Goal: Task Accomplishment & Management: Manage account settings

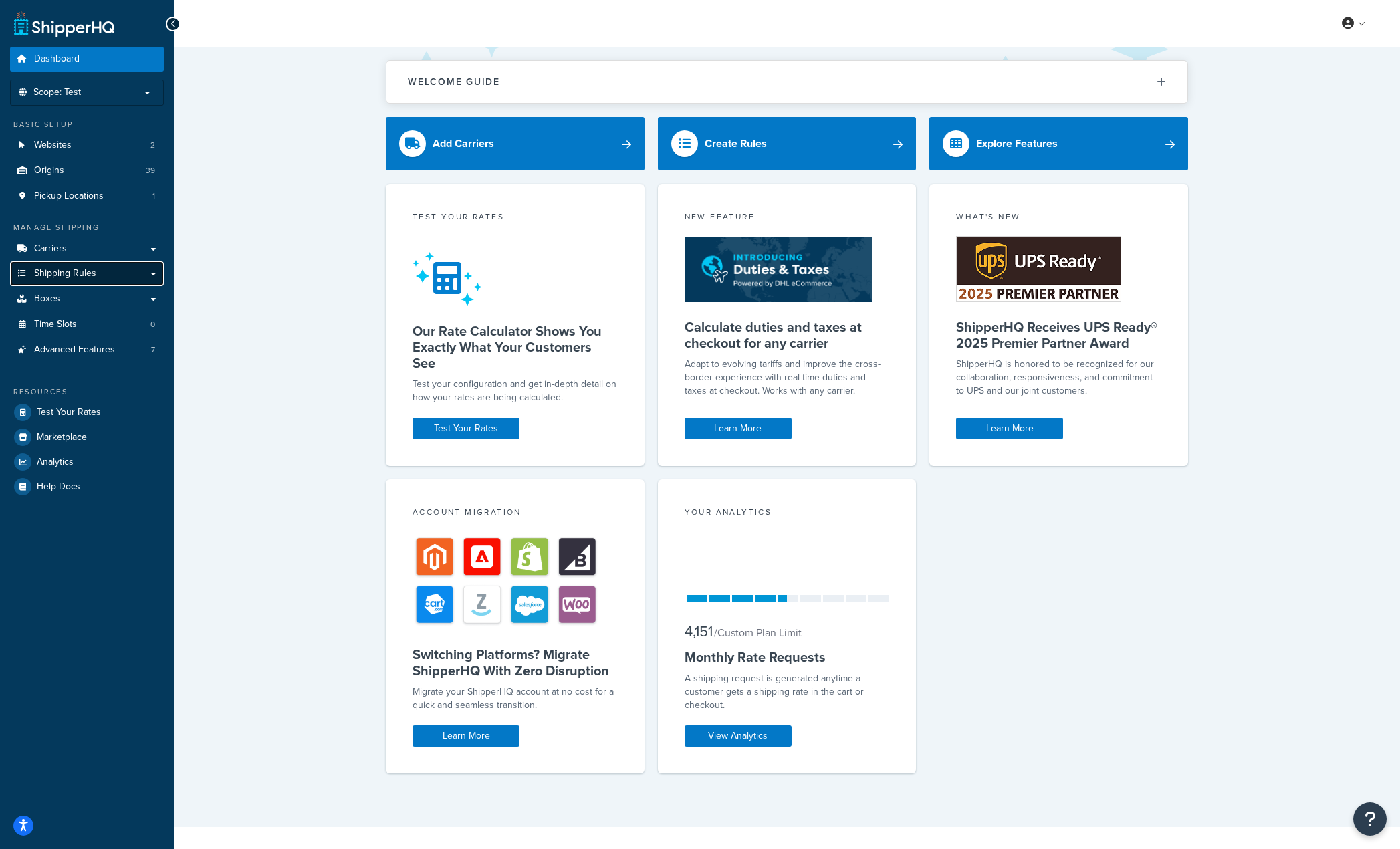
click at [77, 274] on span "Shipping Rules" at bounding box center [65, 274] width 62 height 11
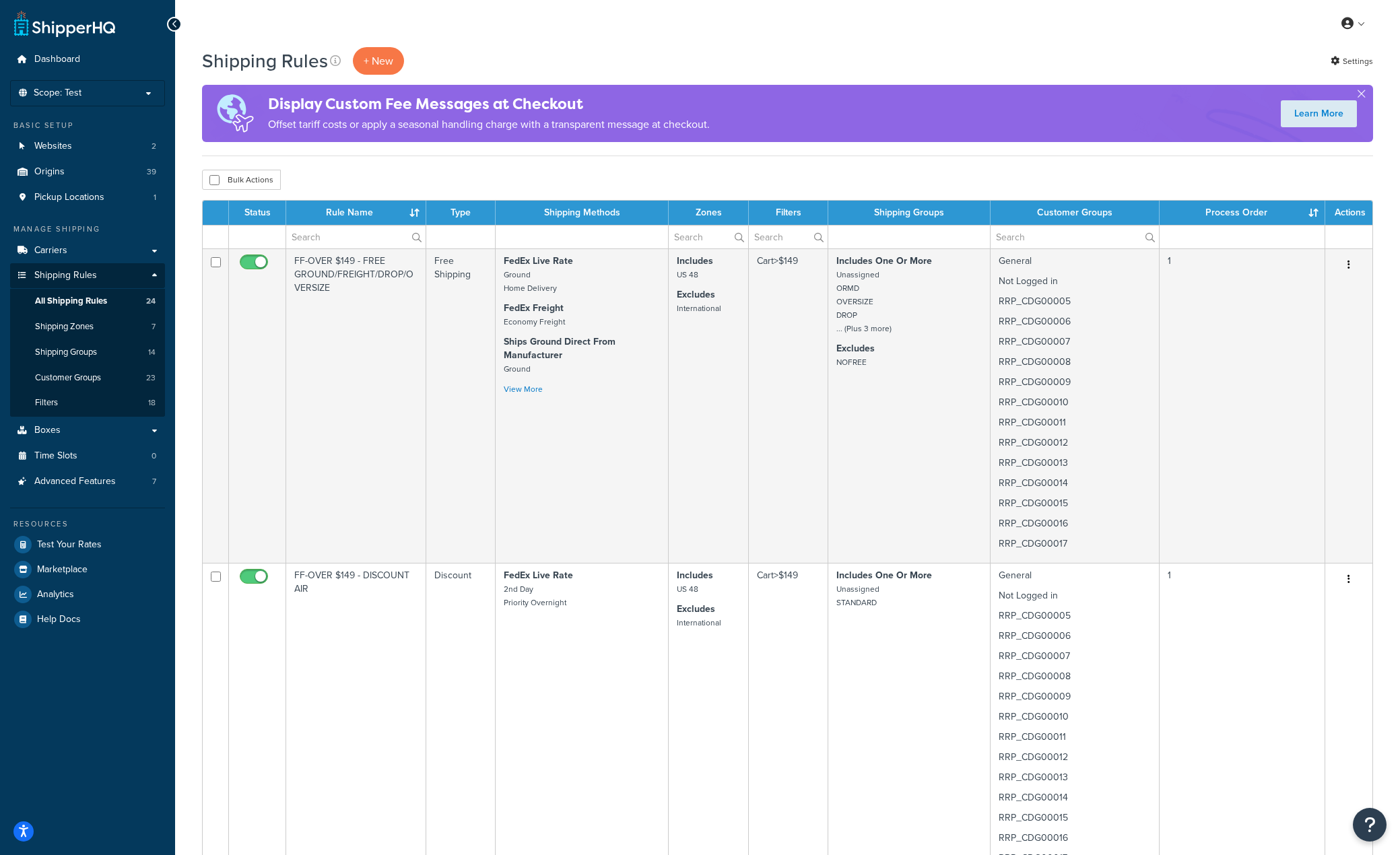
click at [265, 212] on th "Status" at bounding box center [258, 213] width 57 height 24
click at [213, 184] on input "checkbox" at bounding box center [214, 180] width 10 height 10
checkbox input "true"
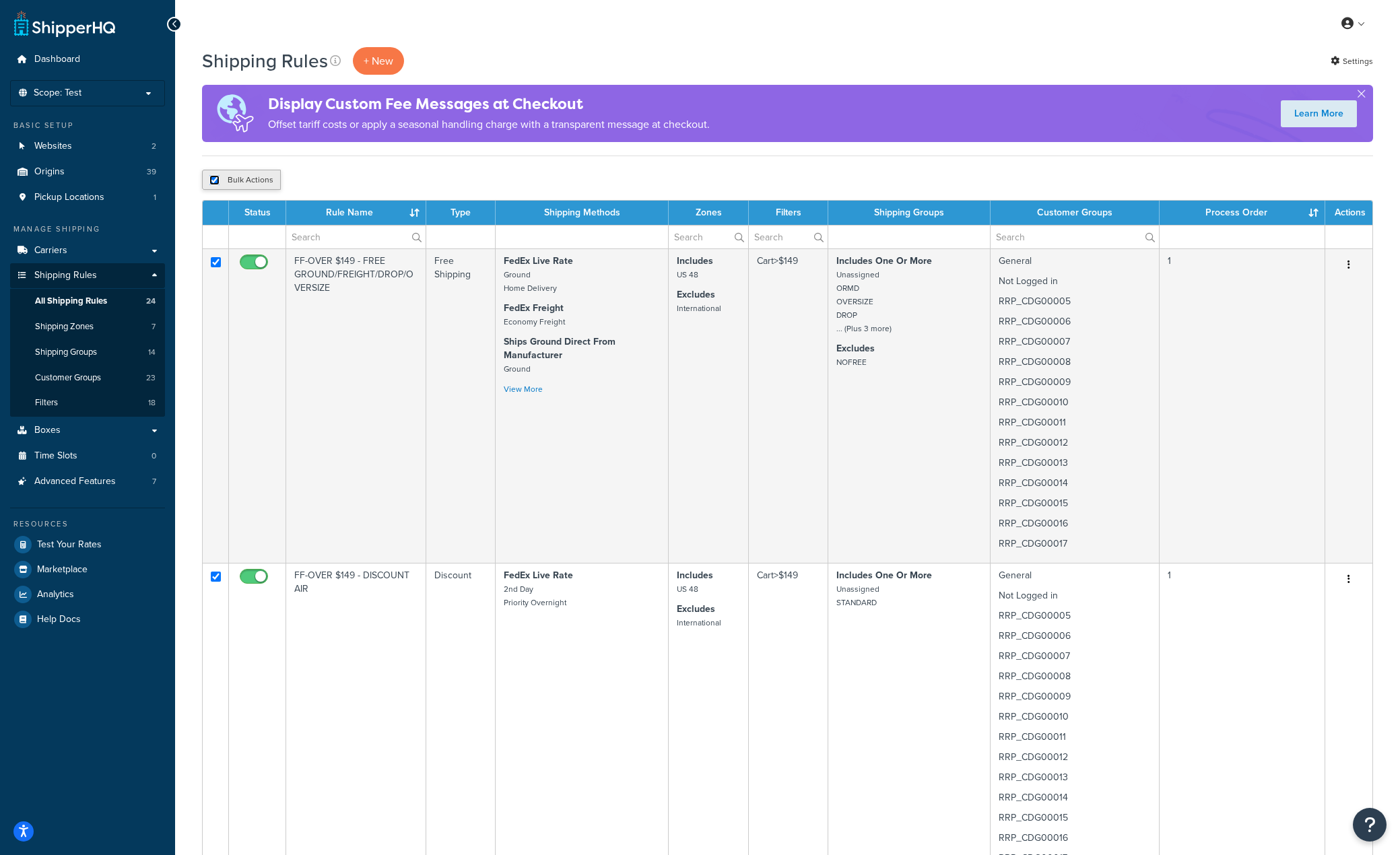
checkbox input "true"
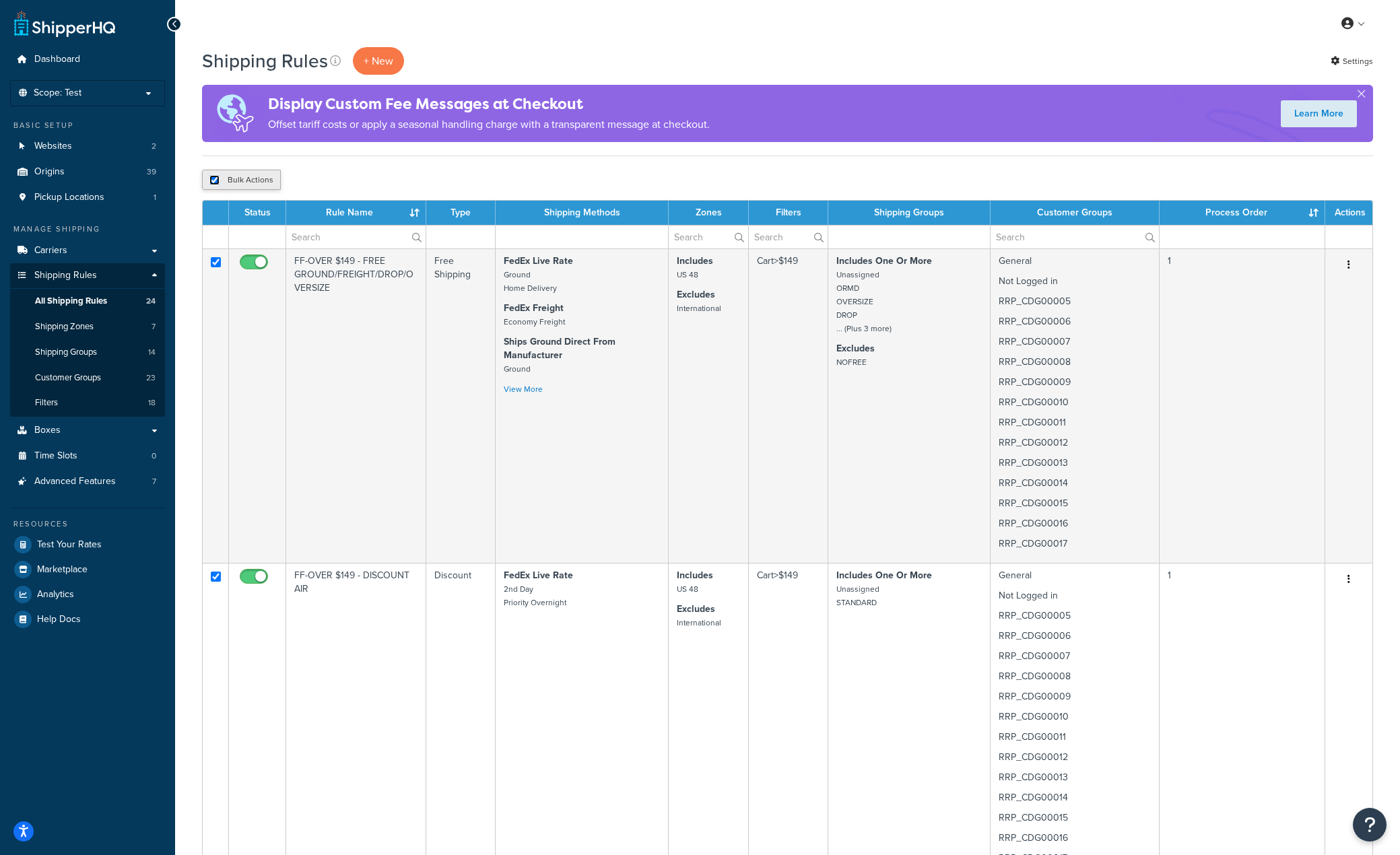
checkbox input "true"
click at [212, 181] on input "checkbox" at bounding box center [214, 180] width 10 height 10
checkbox input "false"
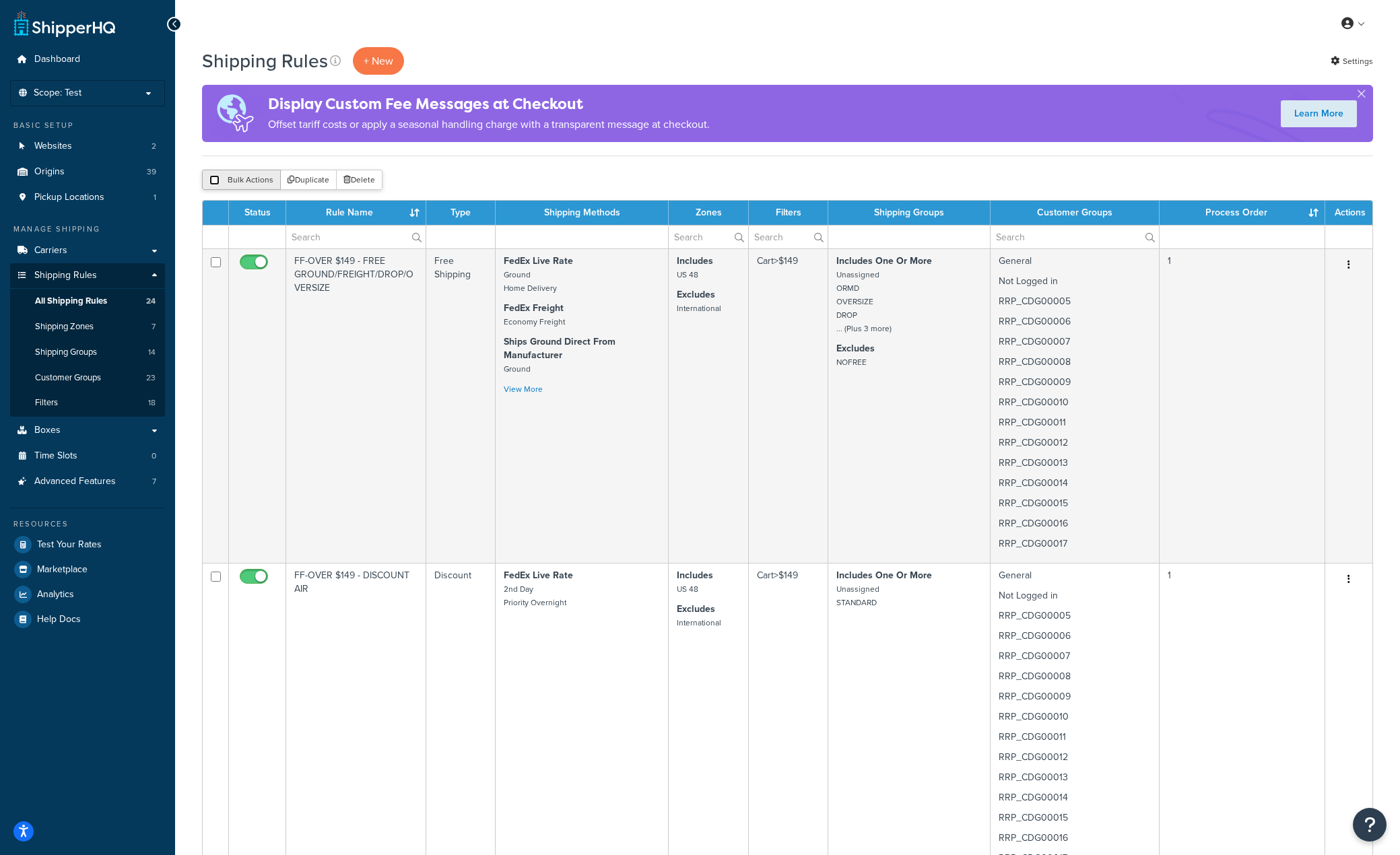
checkbox input "false"
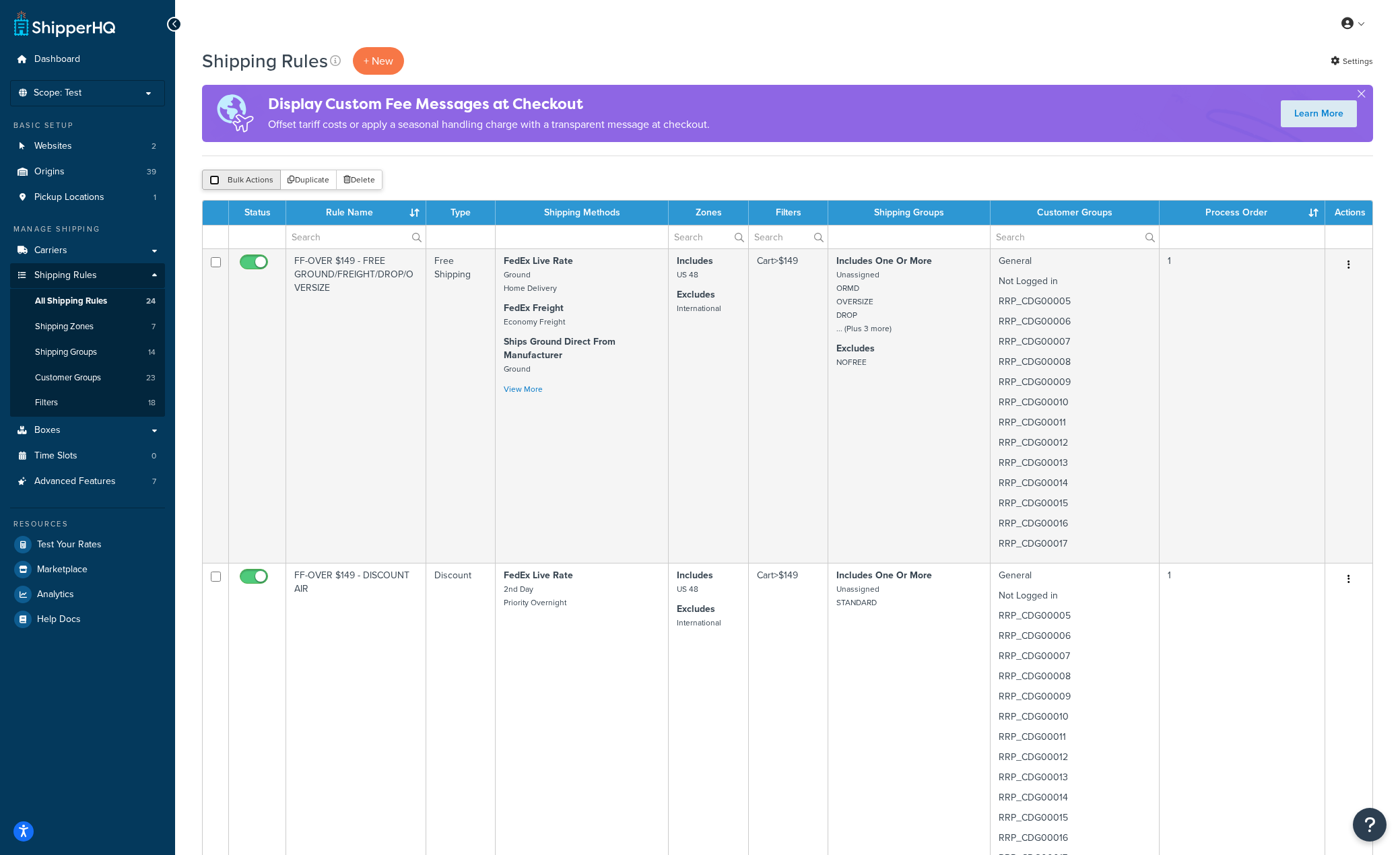
checkbox input "false"
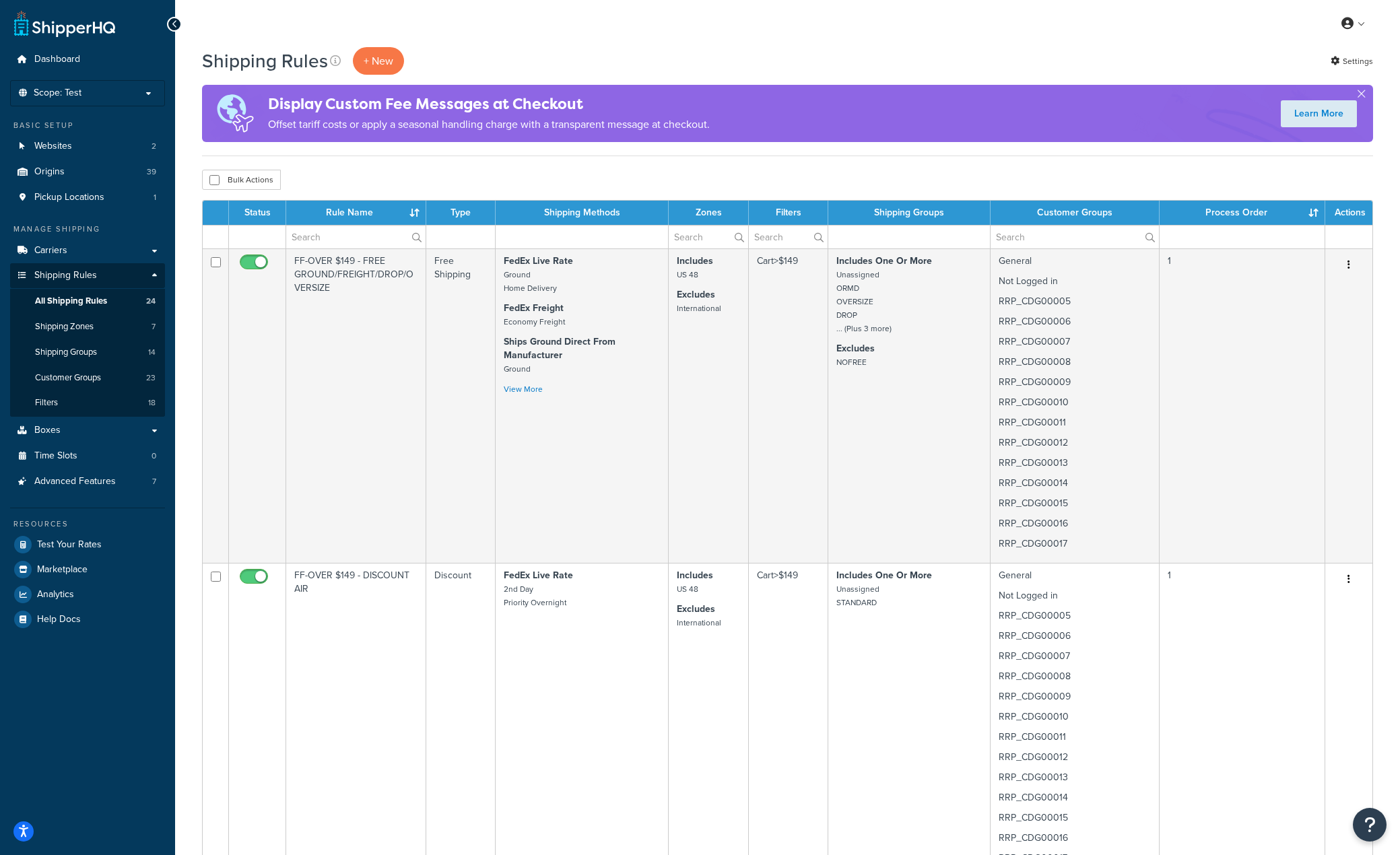
click at [474, 179] on div "Bulk Actions Duplicate Delete" at bounding box center [787, 180] width 1171 height 20
click at [787, 214] on th "Filters" at bounding box center [788, 213] width 79 height 24
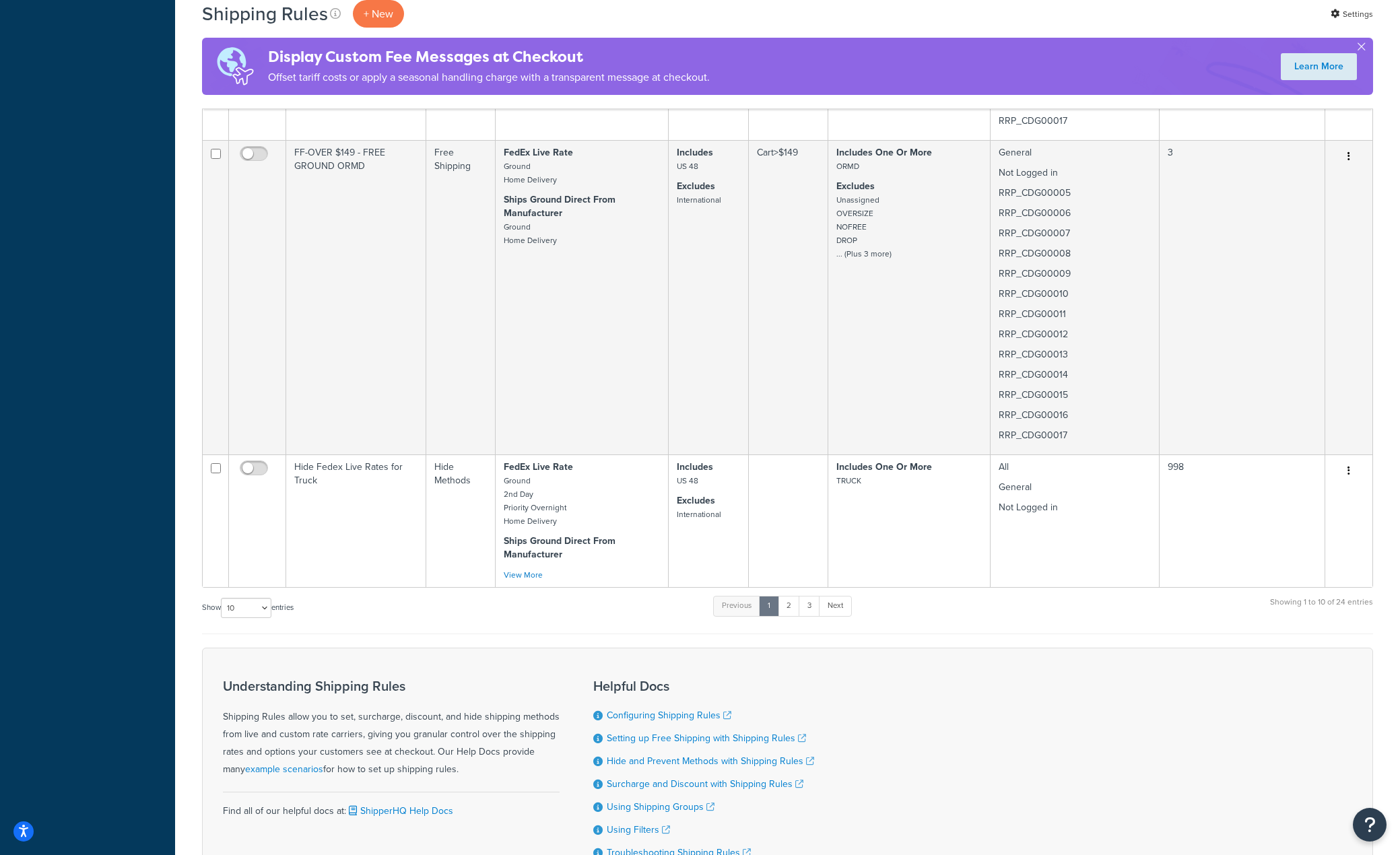
scroll to position [2906, 0]
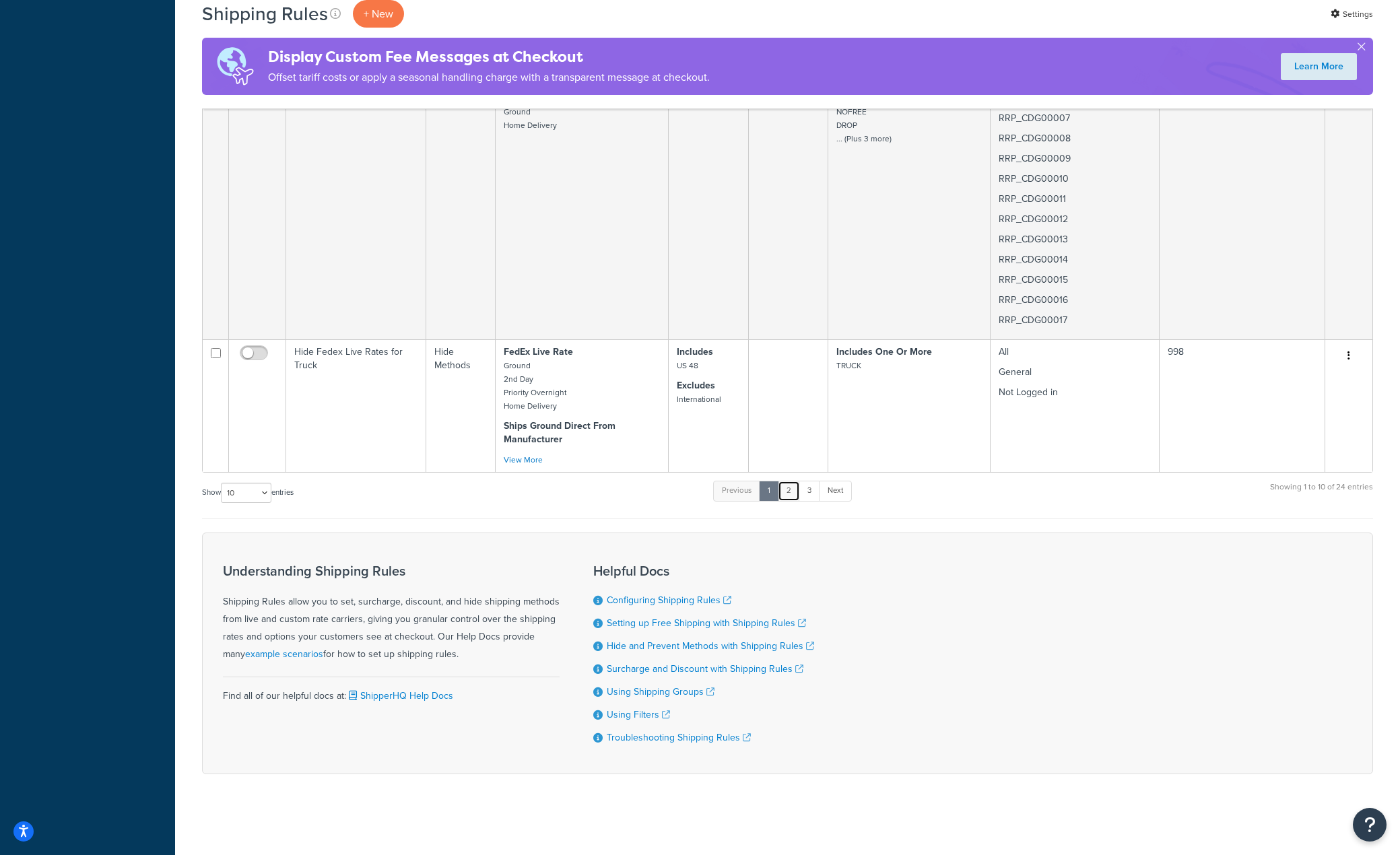
click at [795, 486] on link "2" at bounding box center [789, 491] width 22 height 20
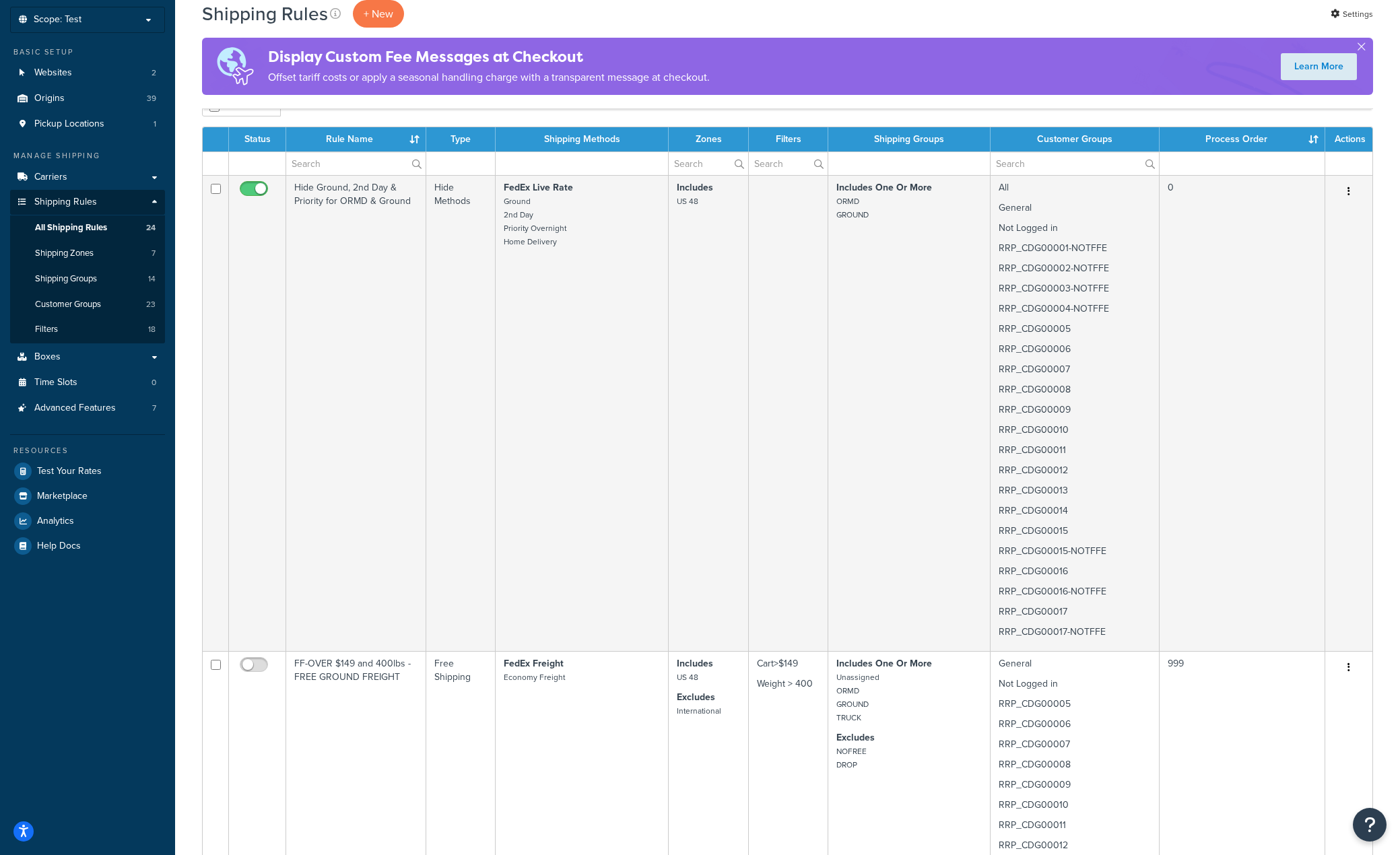
scroll to position [0, 0]
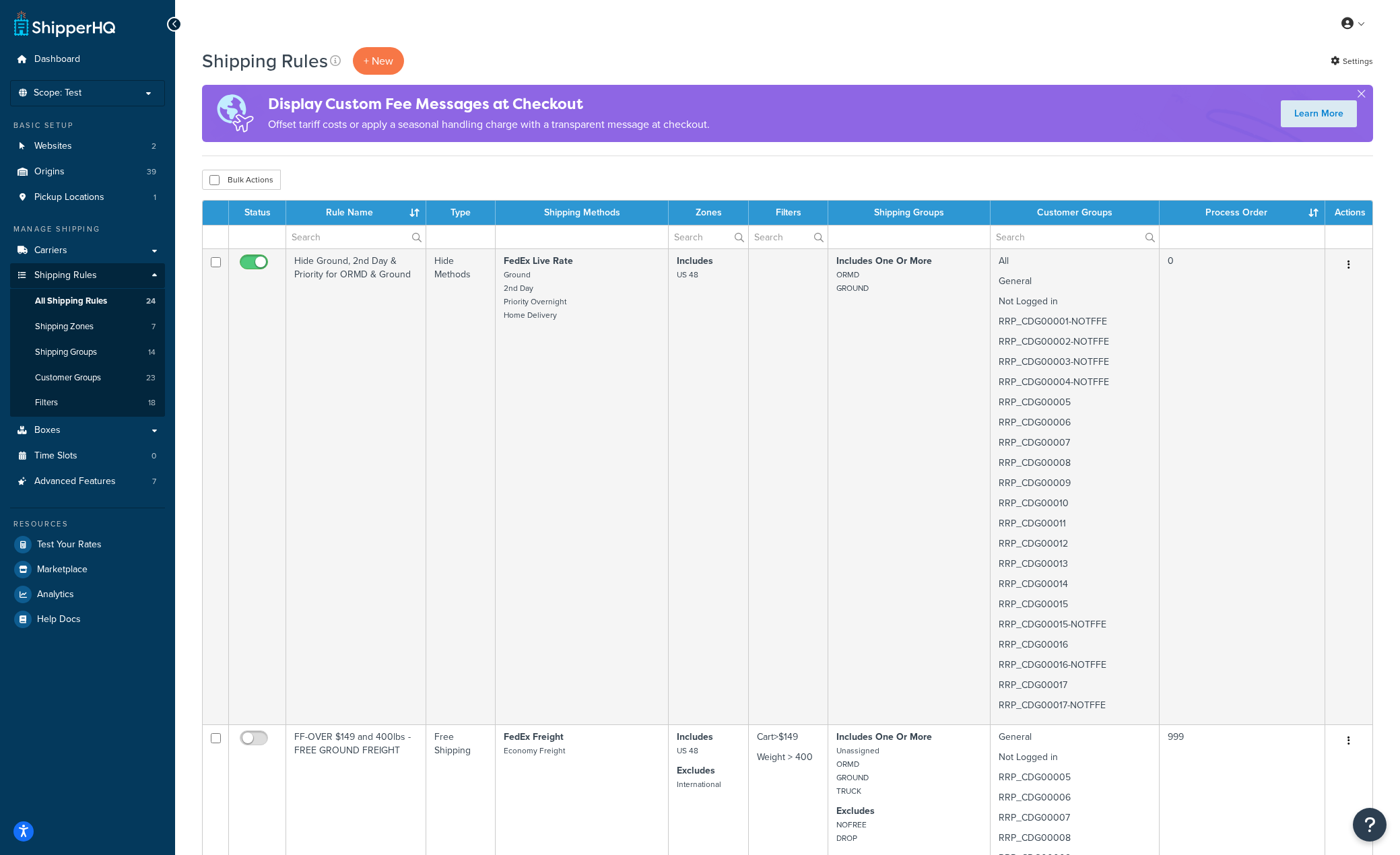
click at [261, 214] on th "Status" at bounding box center [258, 213] width 57 height 24
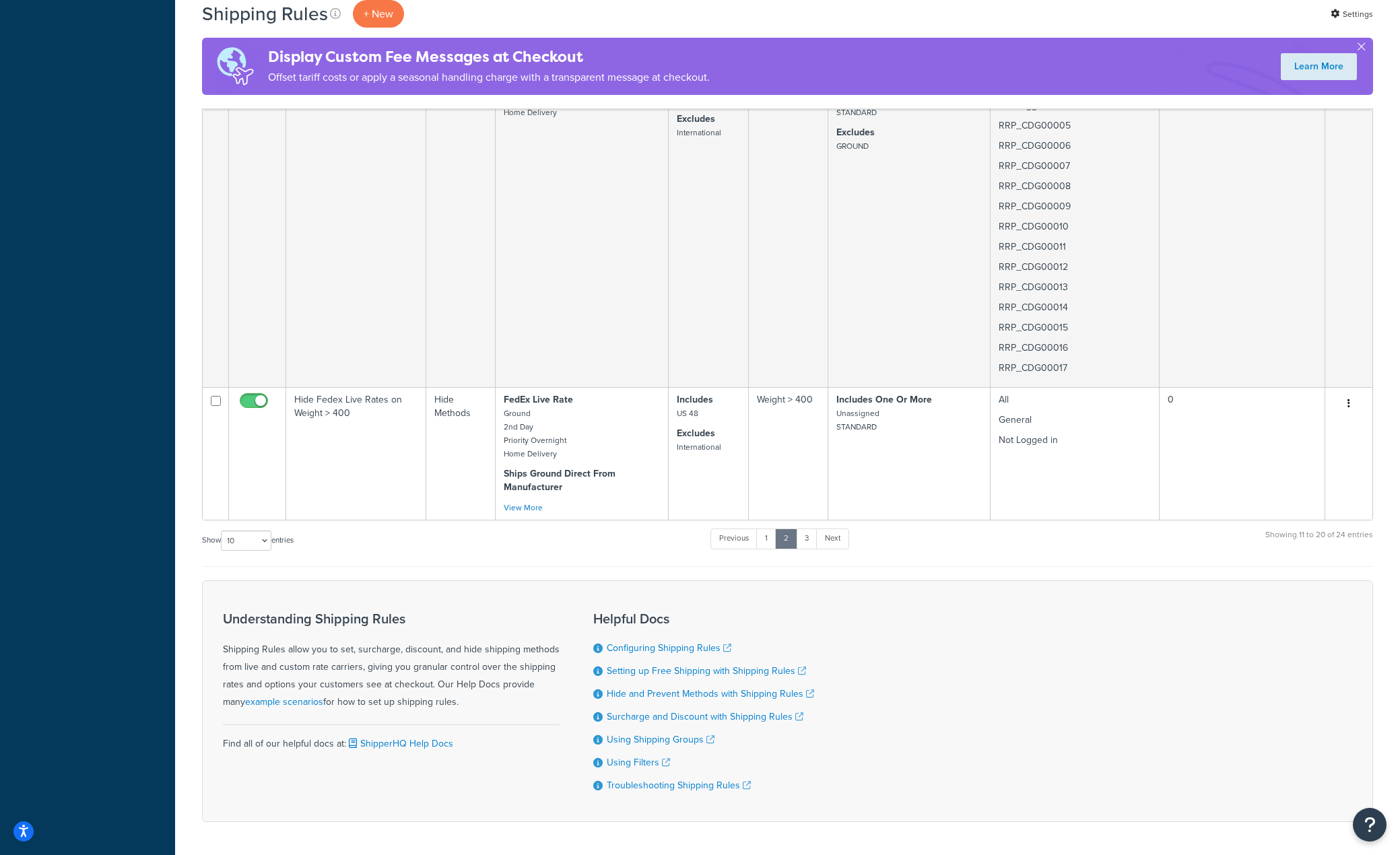
scroll to position [2529, 0]
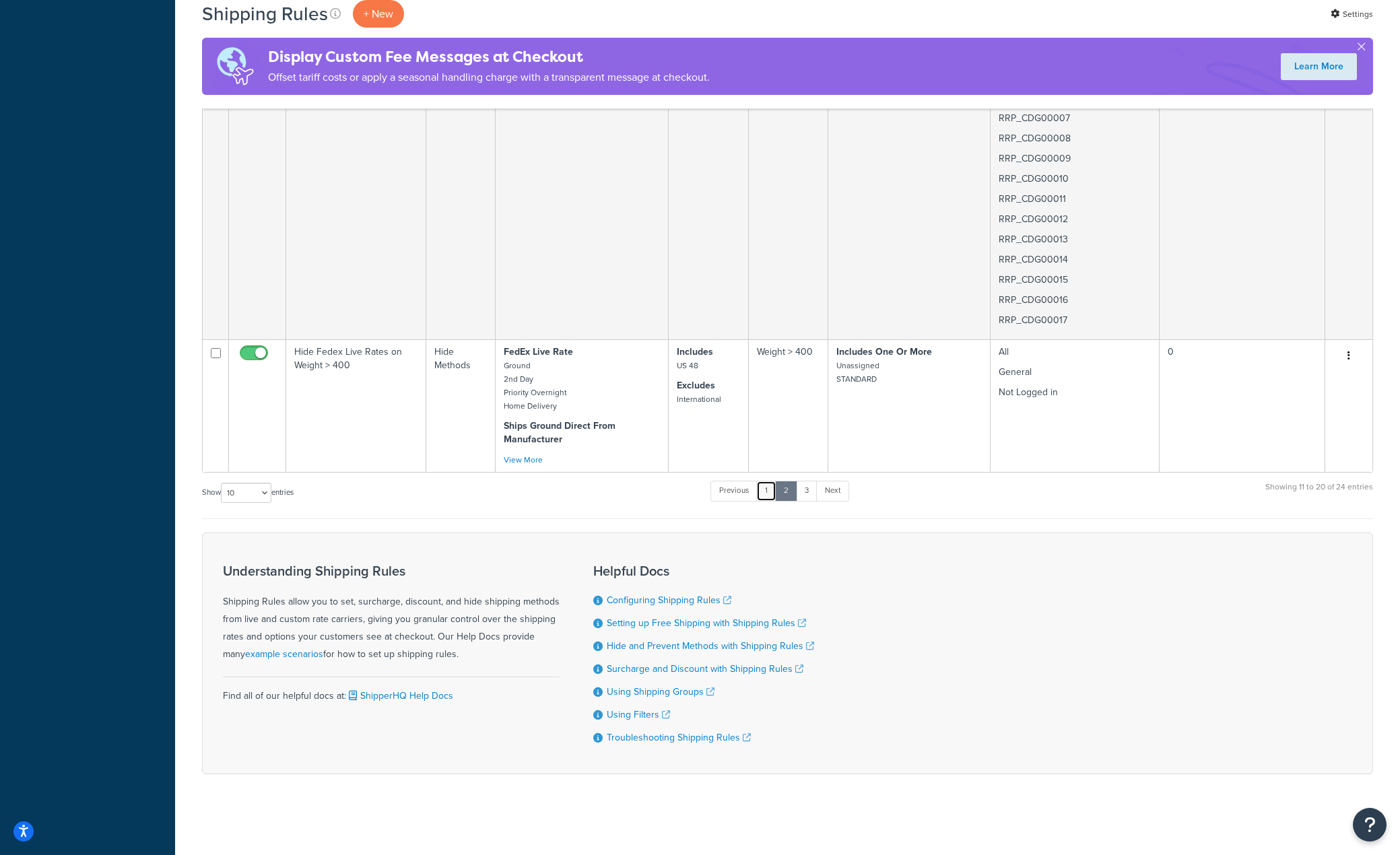
click at [769, 490] on link "1" at bounding box center [766, 491] width 20 height 20
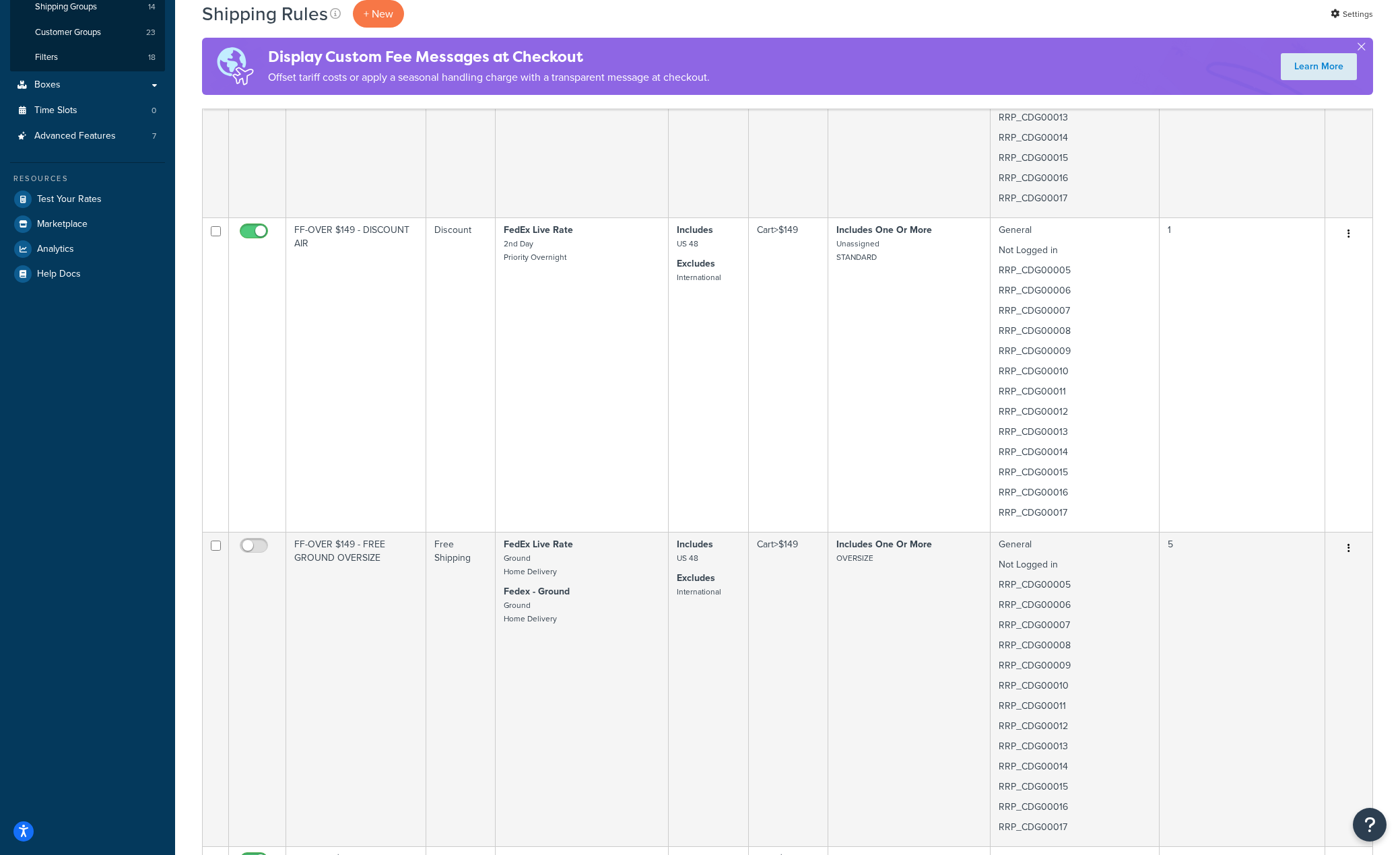
scroll to position [326, 0]
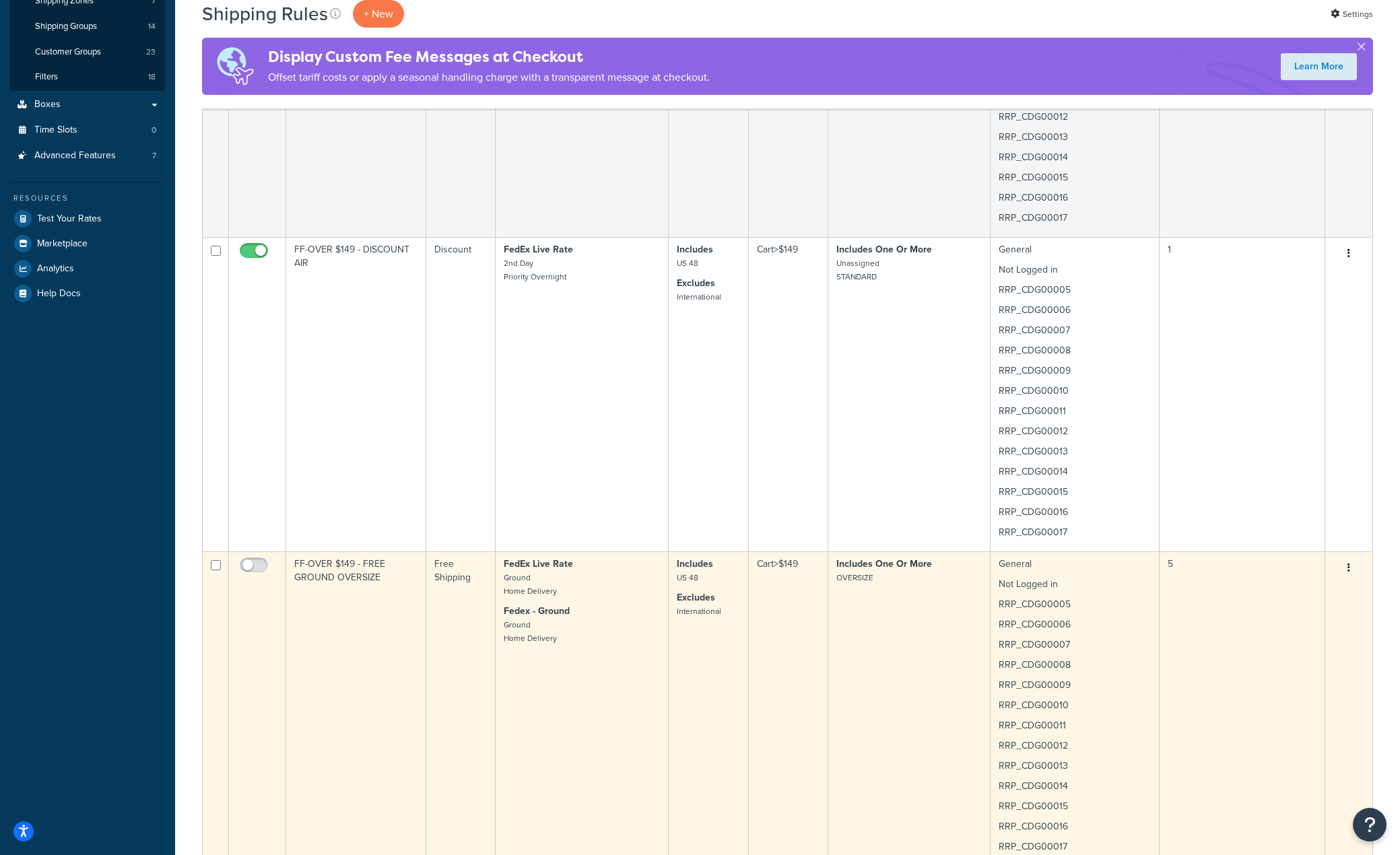
click at [1174, 565] on td "5" at bounding box center [1242, 709] width 166 height 314
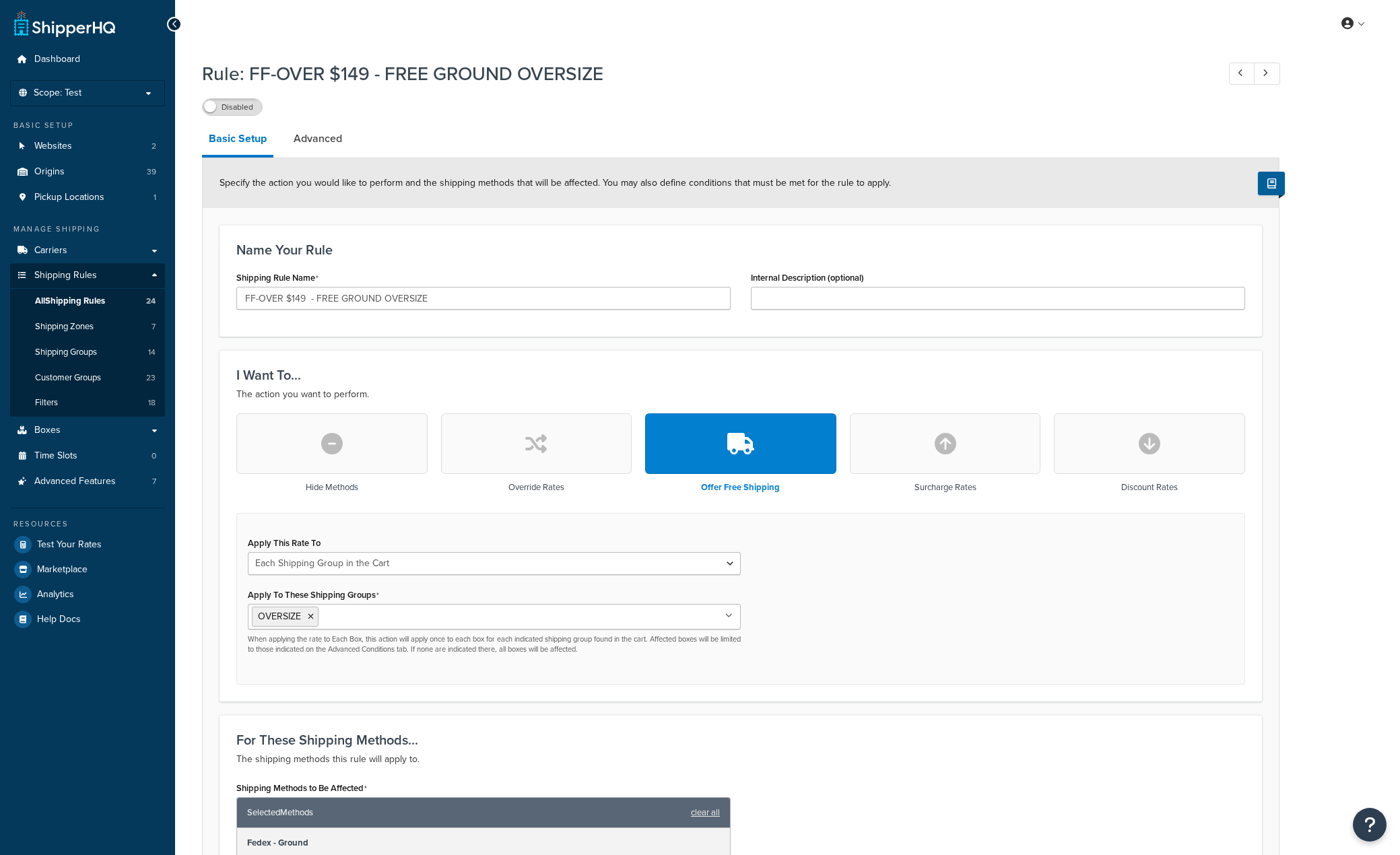
select select "SHIPPING_GROUP"
click at [334, 139] on link "Advanced" at bounding box center [318, 139] width 62 height 32
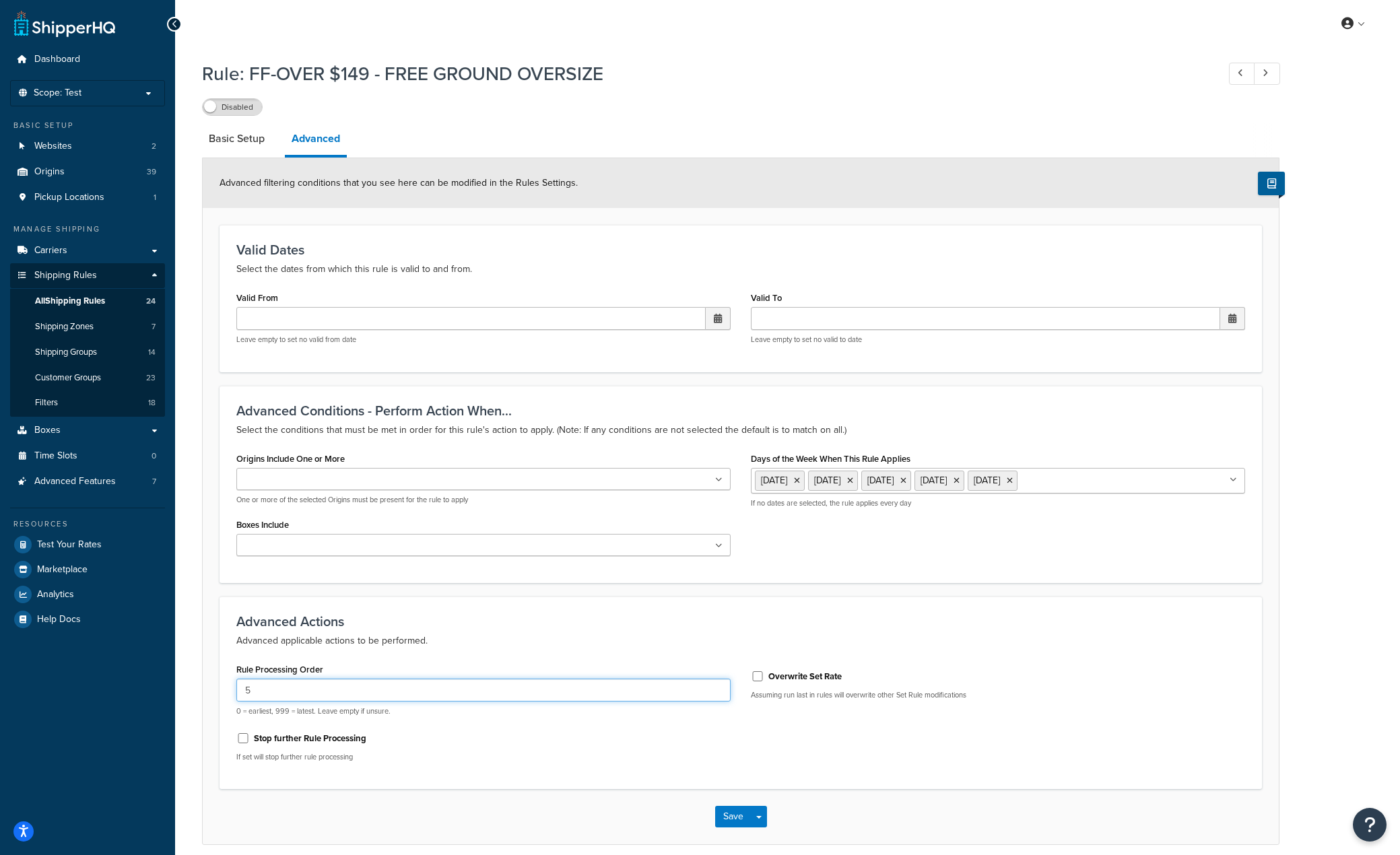
drag, startPoint x: 243, startPoint y: 694, endPoint x: 249, endPoint y: 678, distance: 17.1
click at [243, 694] on input "5" at bounding box center [484, 690] width 494 height 23
type input "905"
click at [729, 818] on button "Save" at bounding box center [733, 816] width 36 height 21
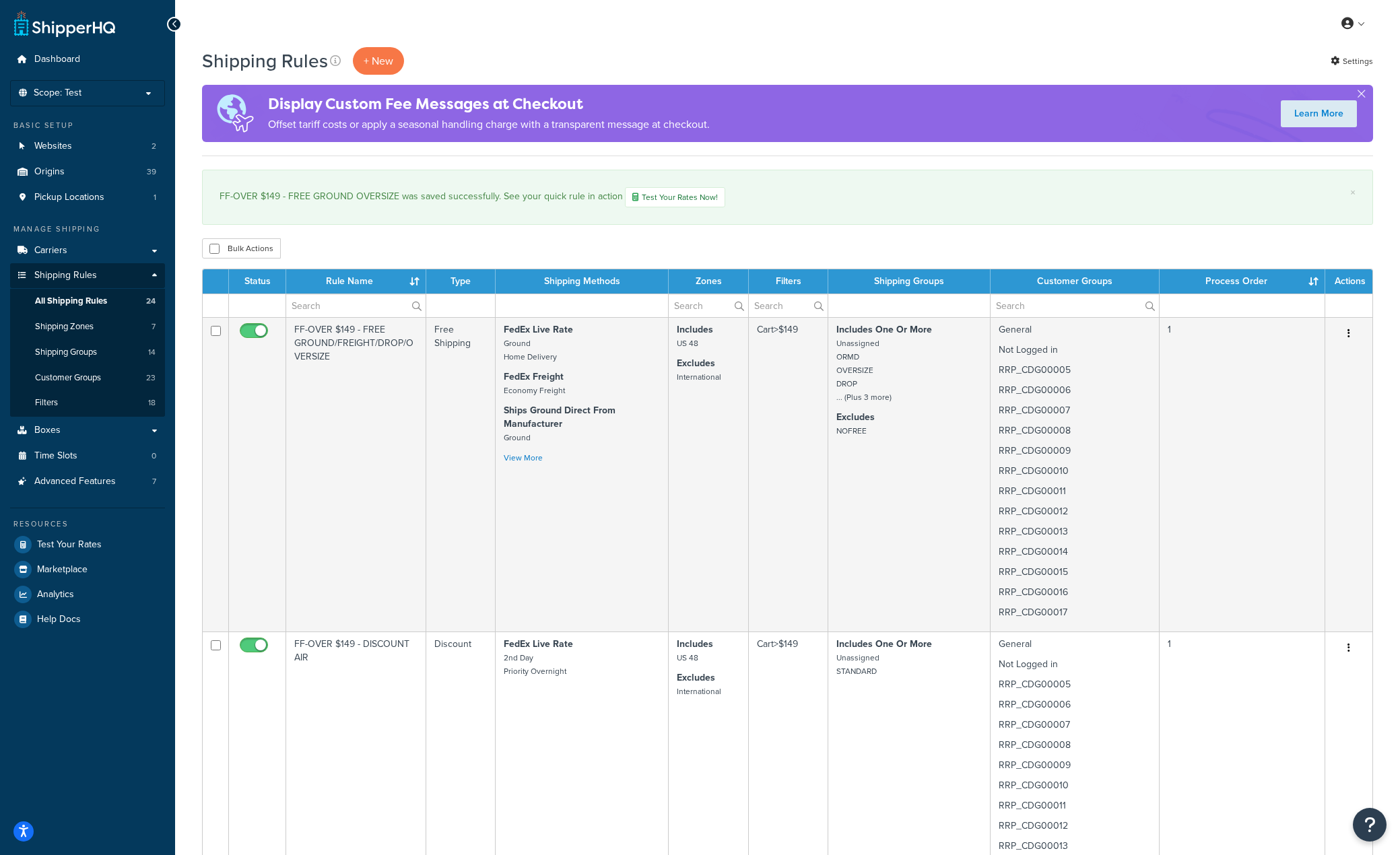
click at [1315, 281] on th "Process Order" at bounding box center [1242, 281] width 166 height 24
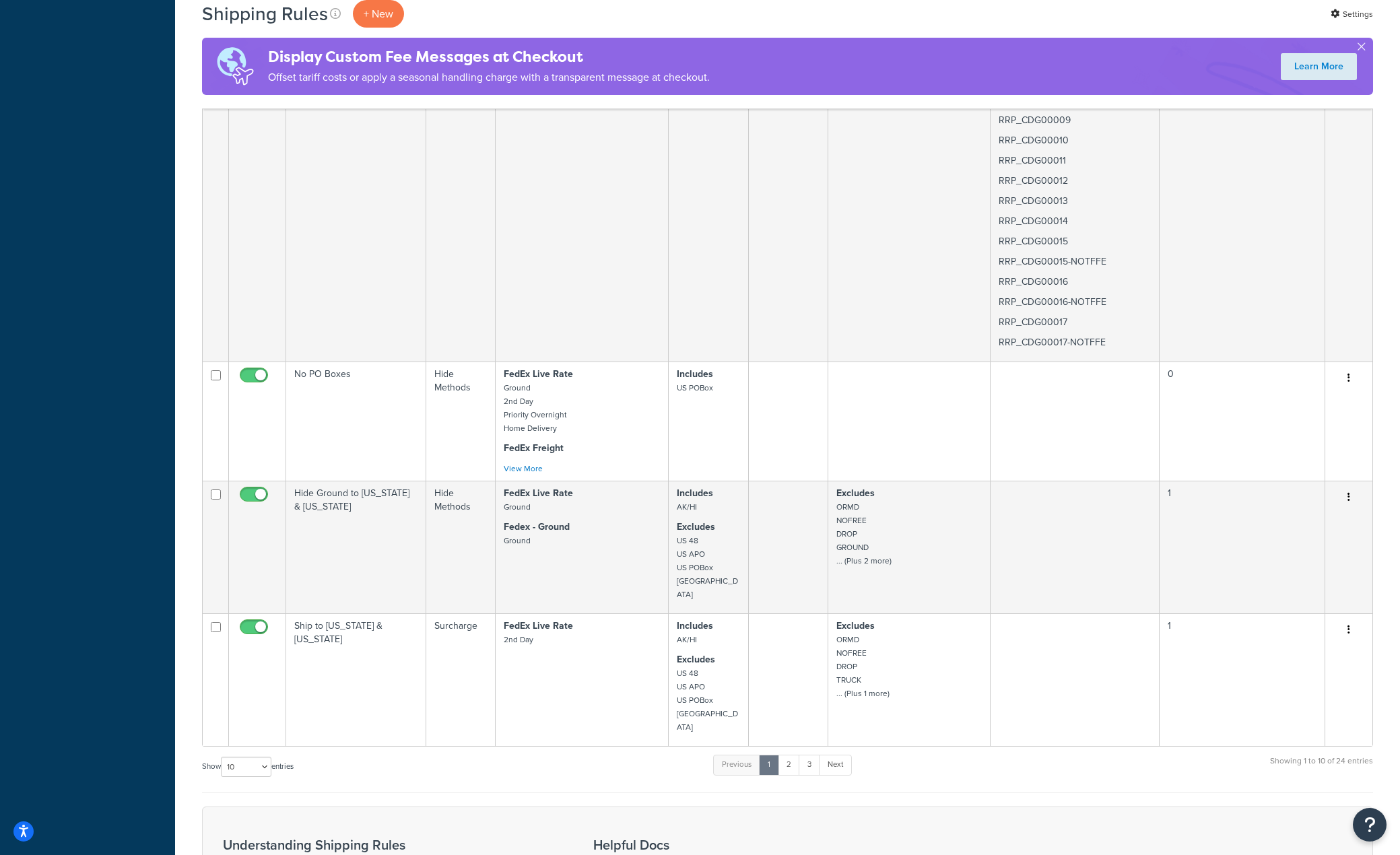
scroll to position [2174, 0]
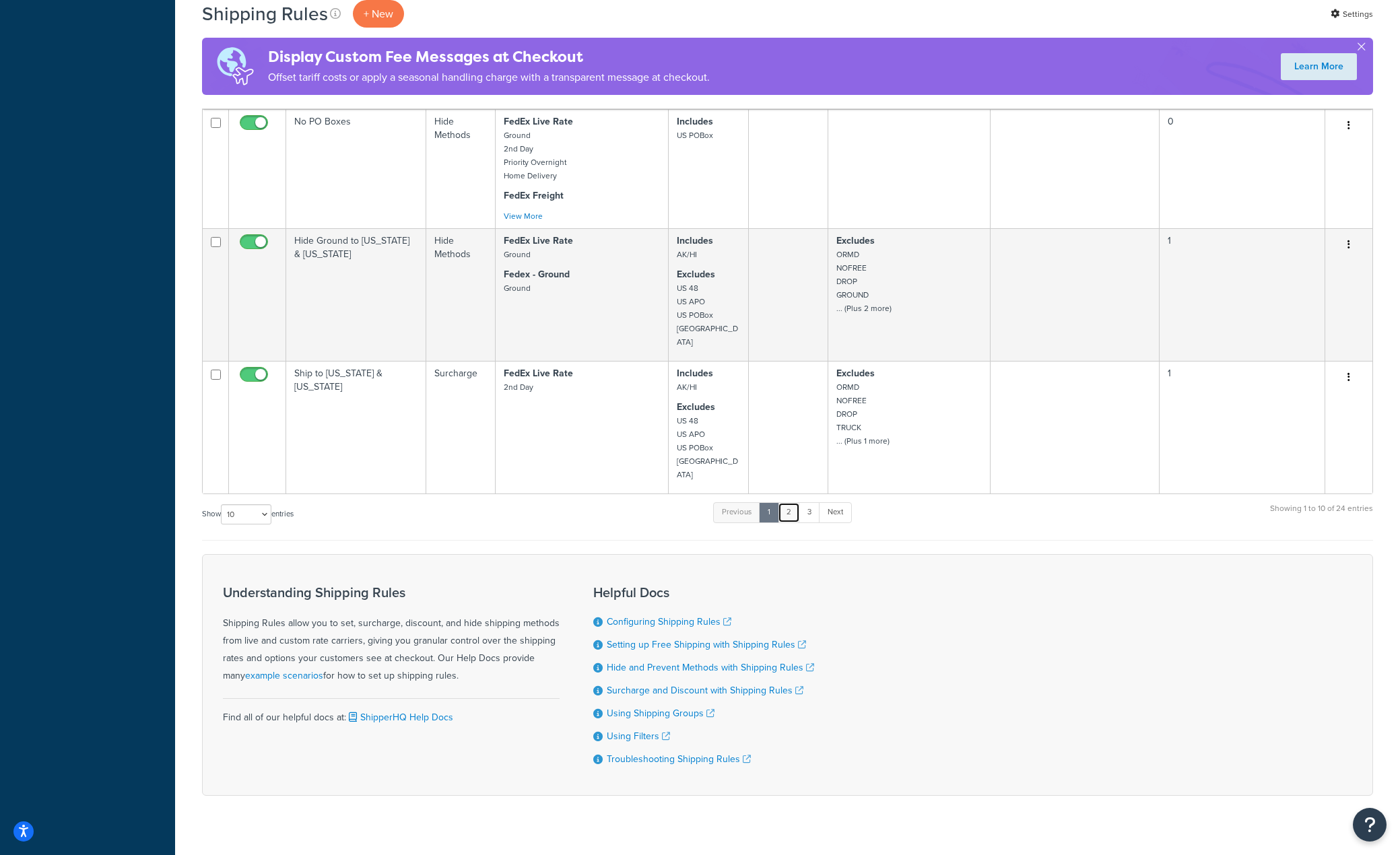
click at [794, 502] on link "2" at bounding box center [789, 512] width 22 height 20
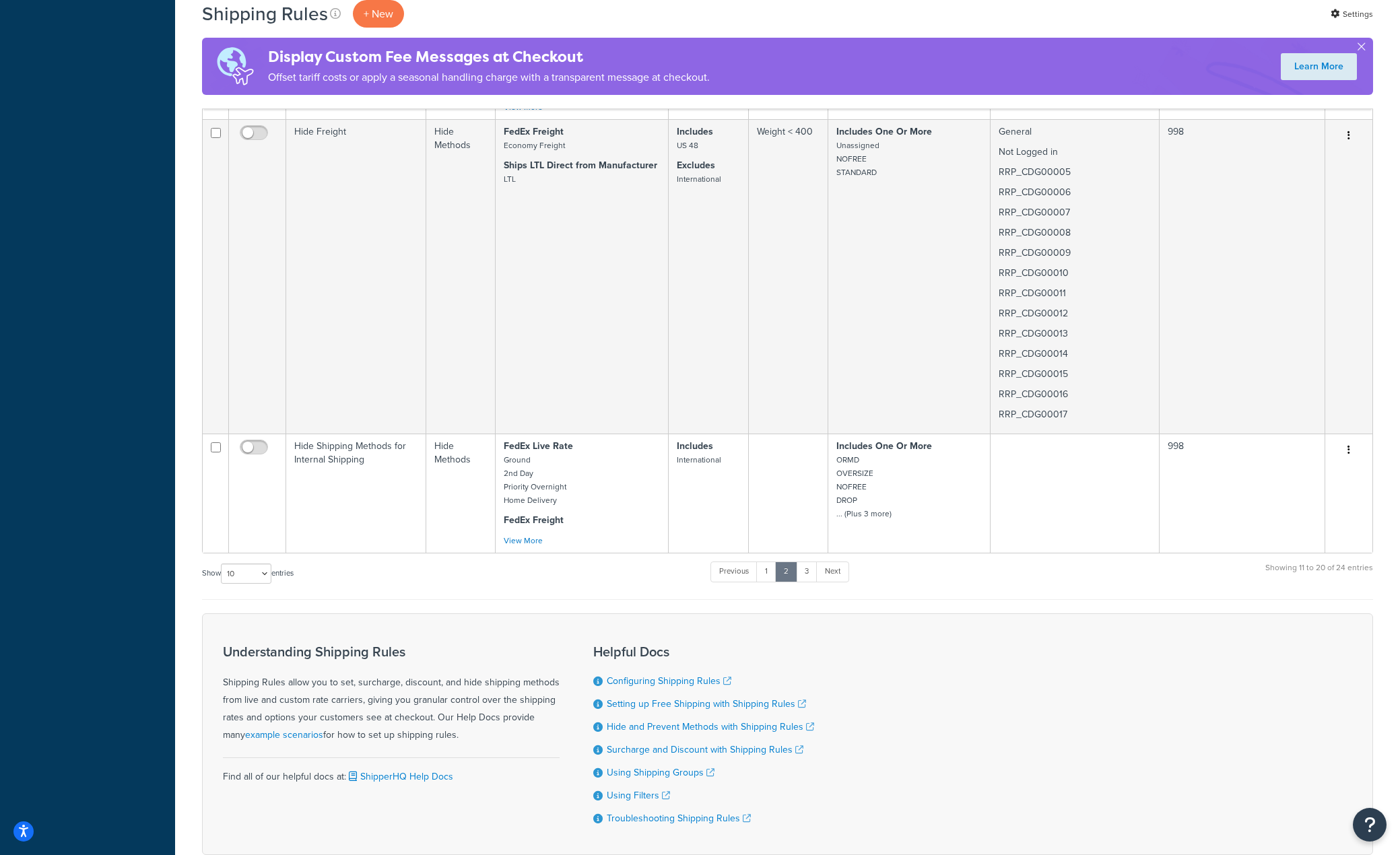
scroll to position [2423, 0]
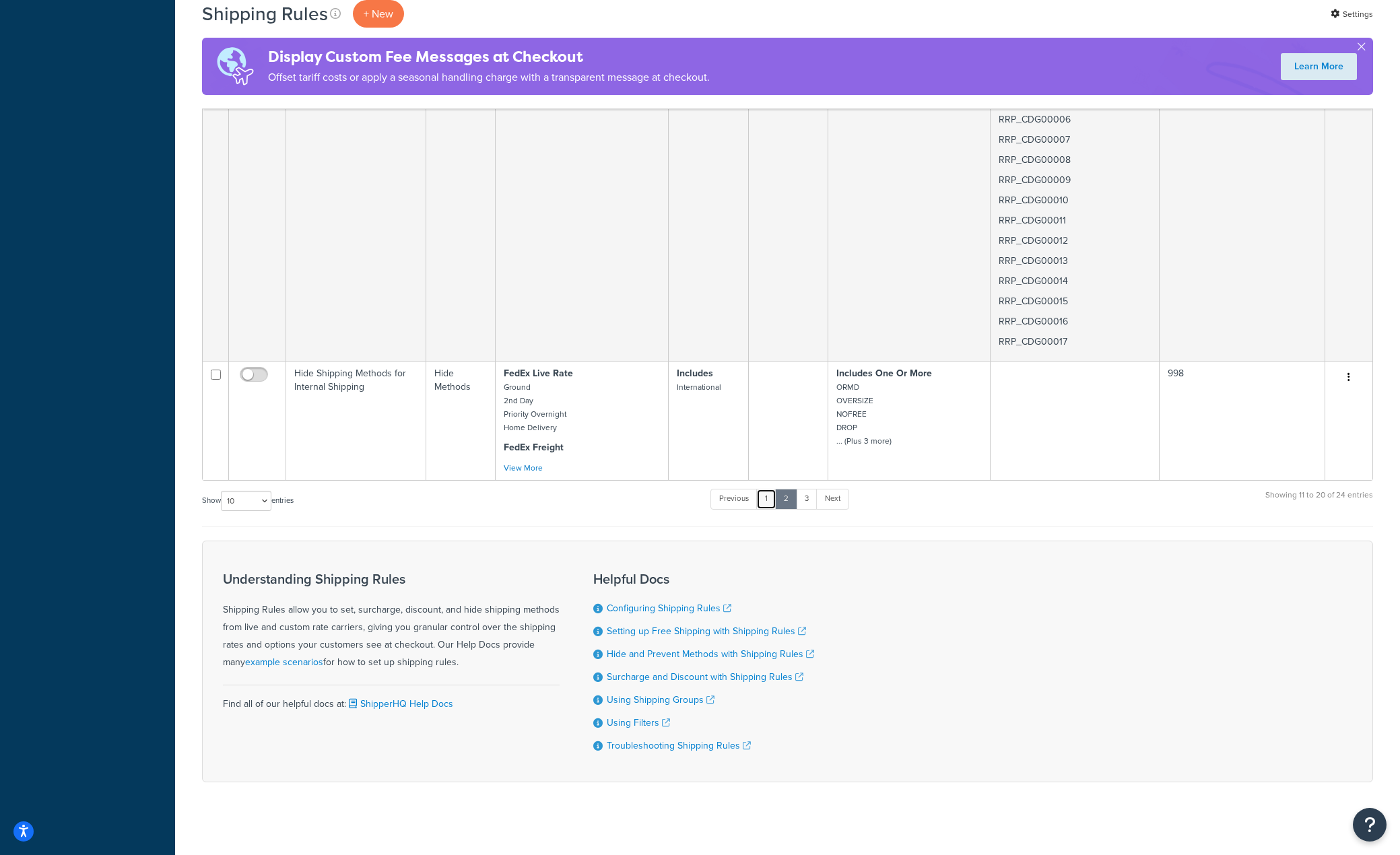
click at [769, 489] on link "1" at bounding box center [766, 499] width 20 height 20
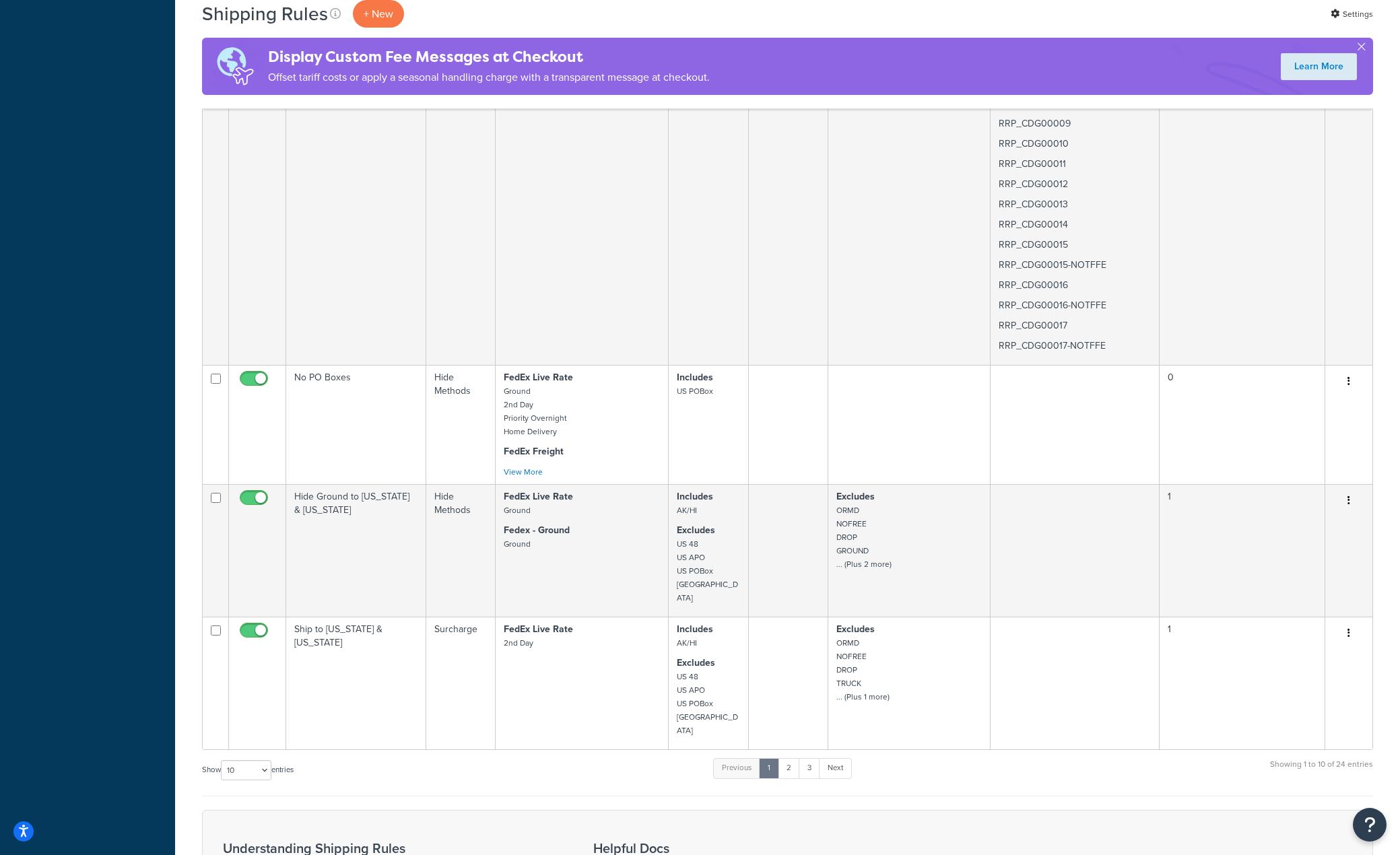
scroll to position [1953, 0]
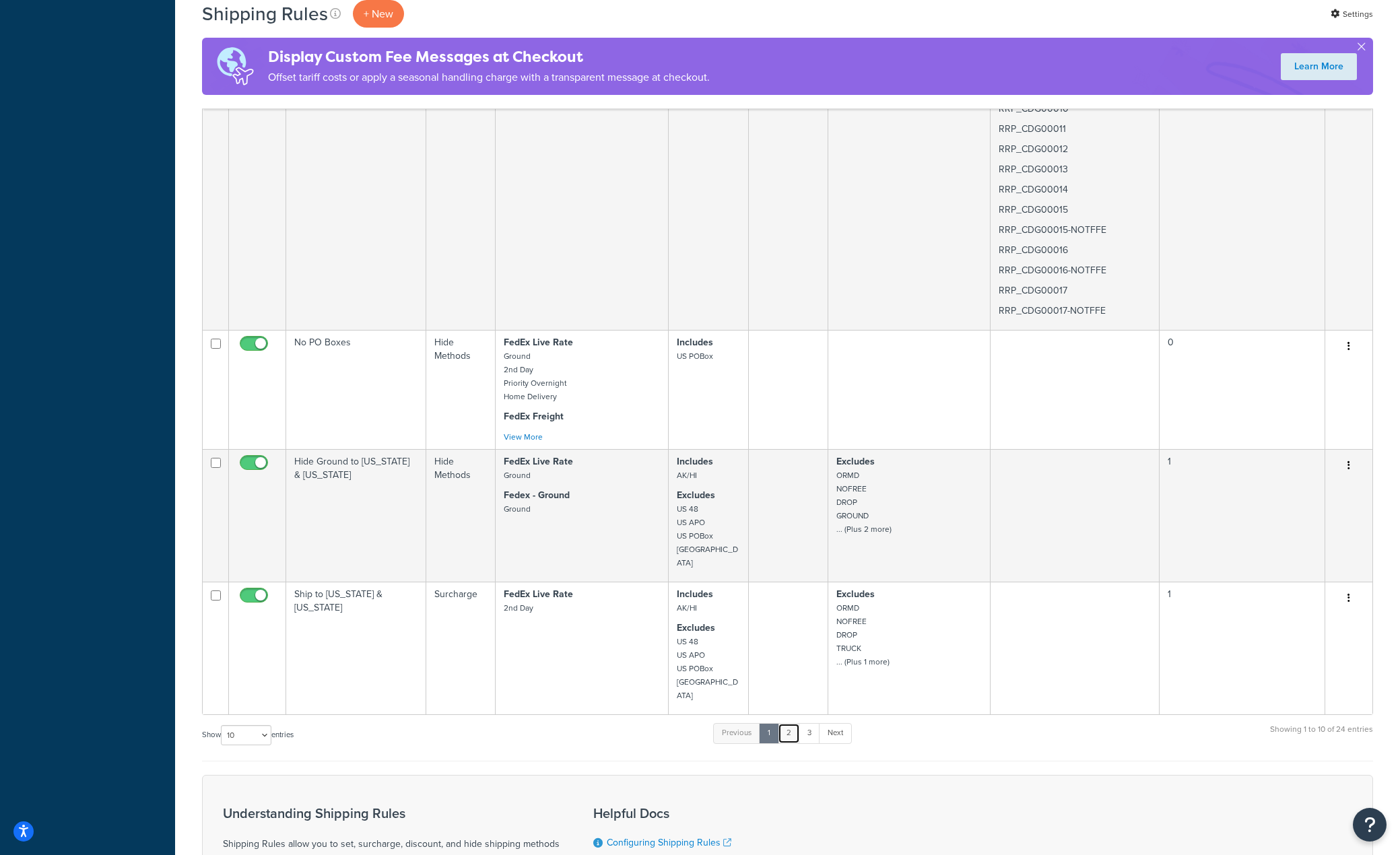
click at [790, 724] on link "2" at bounding box center [789, 734] width 22 height 20
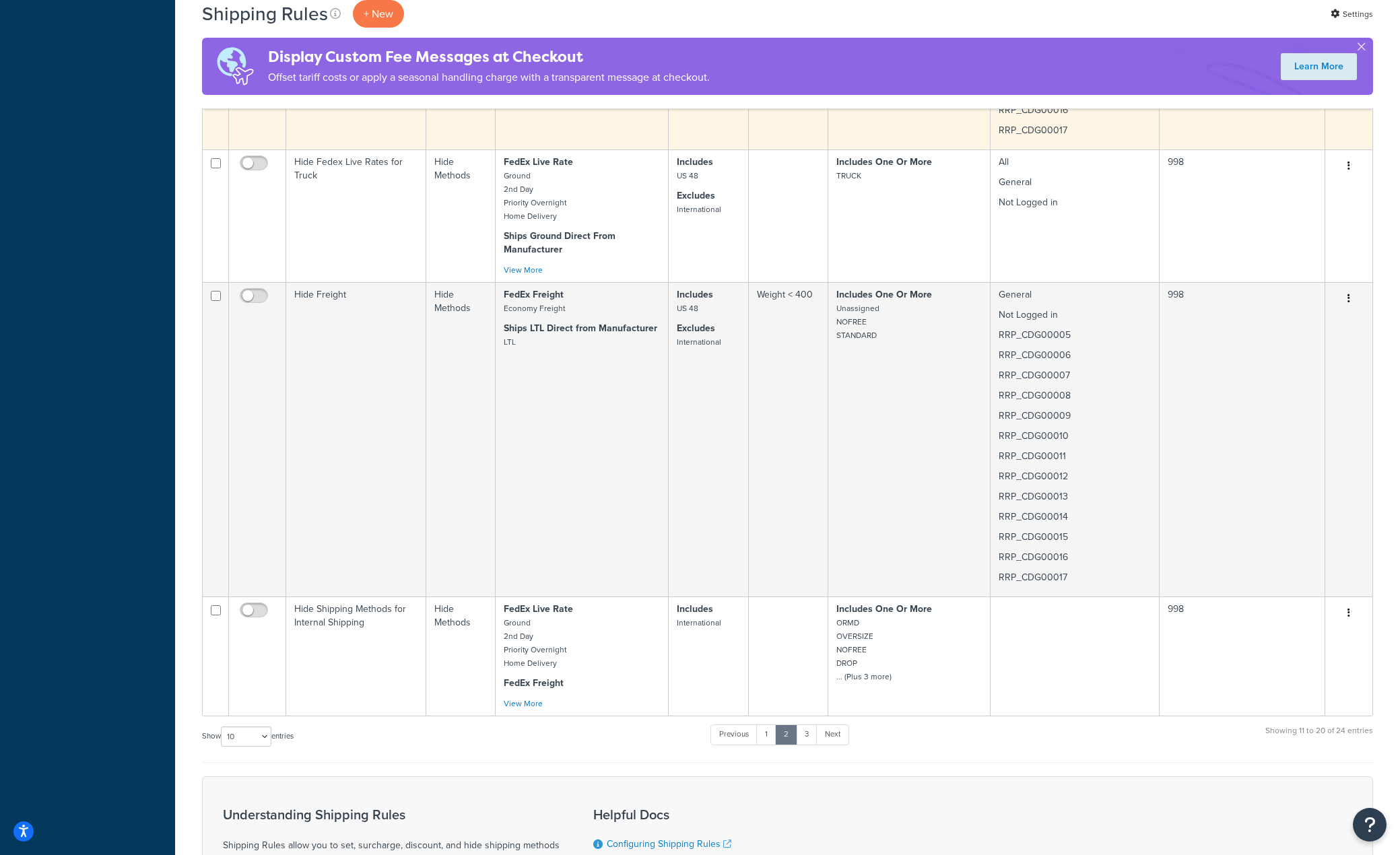
scroll to position [2423, 0]
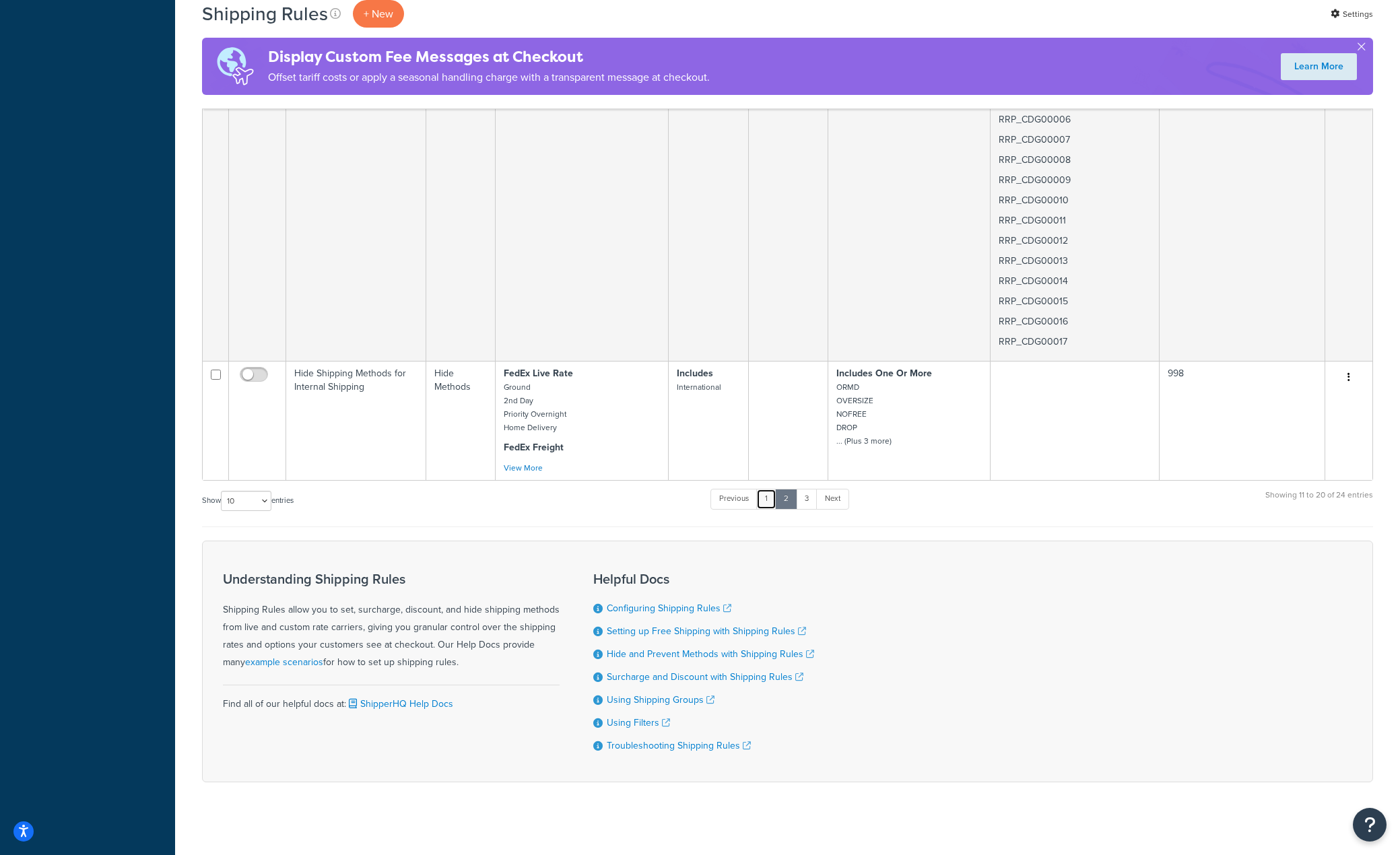
click at [769, 489] on link "1" at bounding box center [766, 499] width 20 height 20
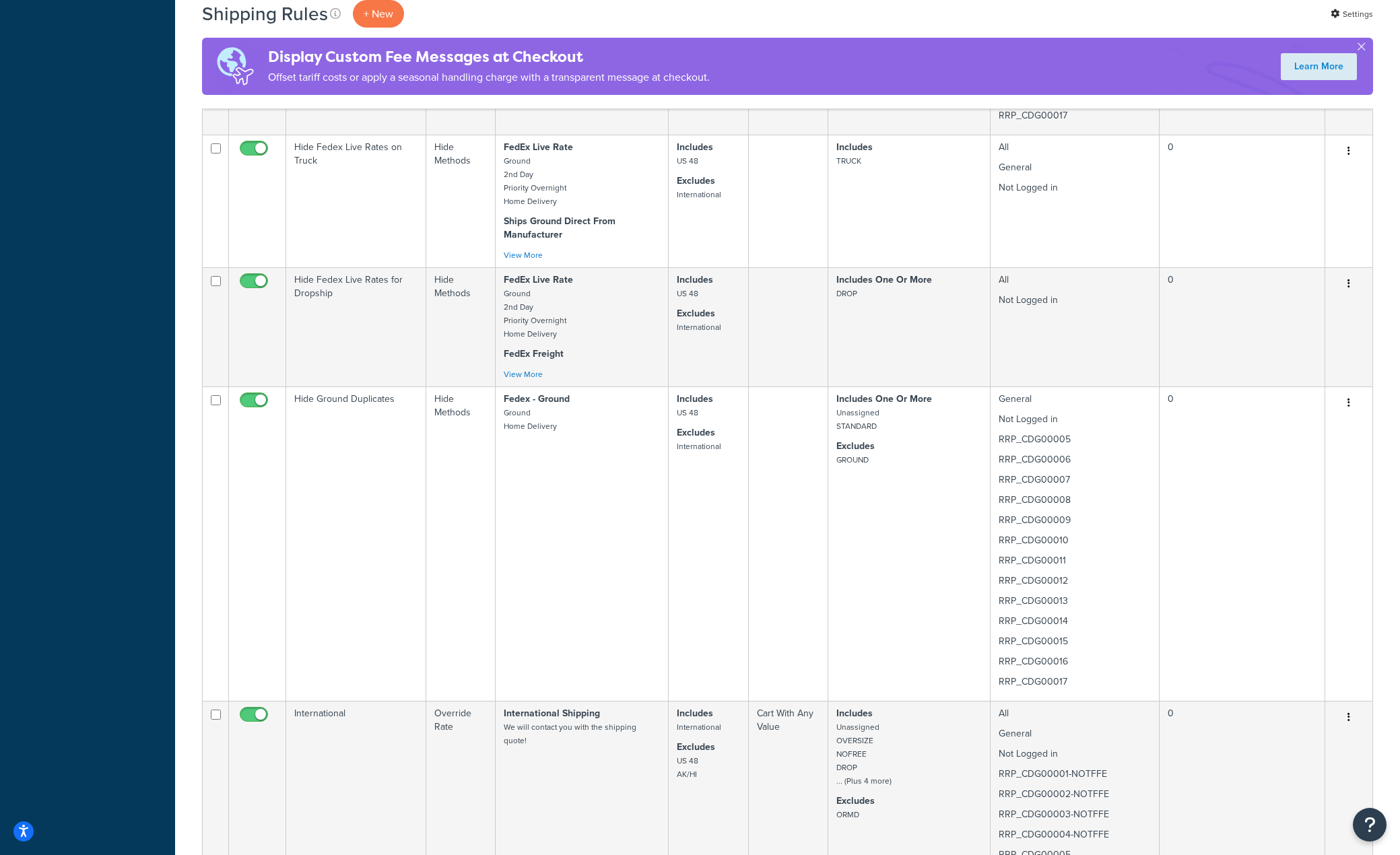
scroll to position [1096, 0]
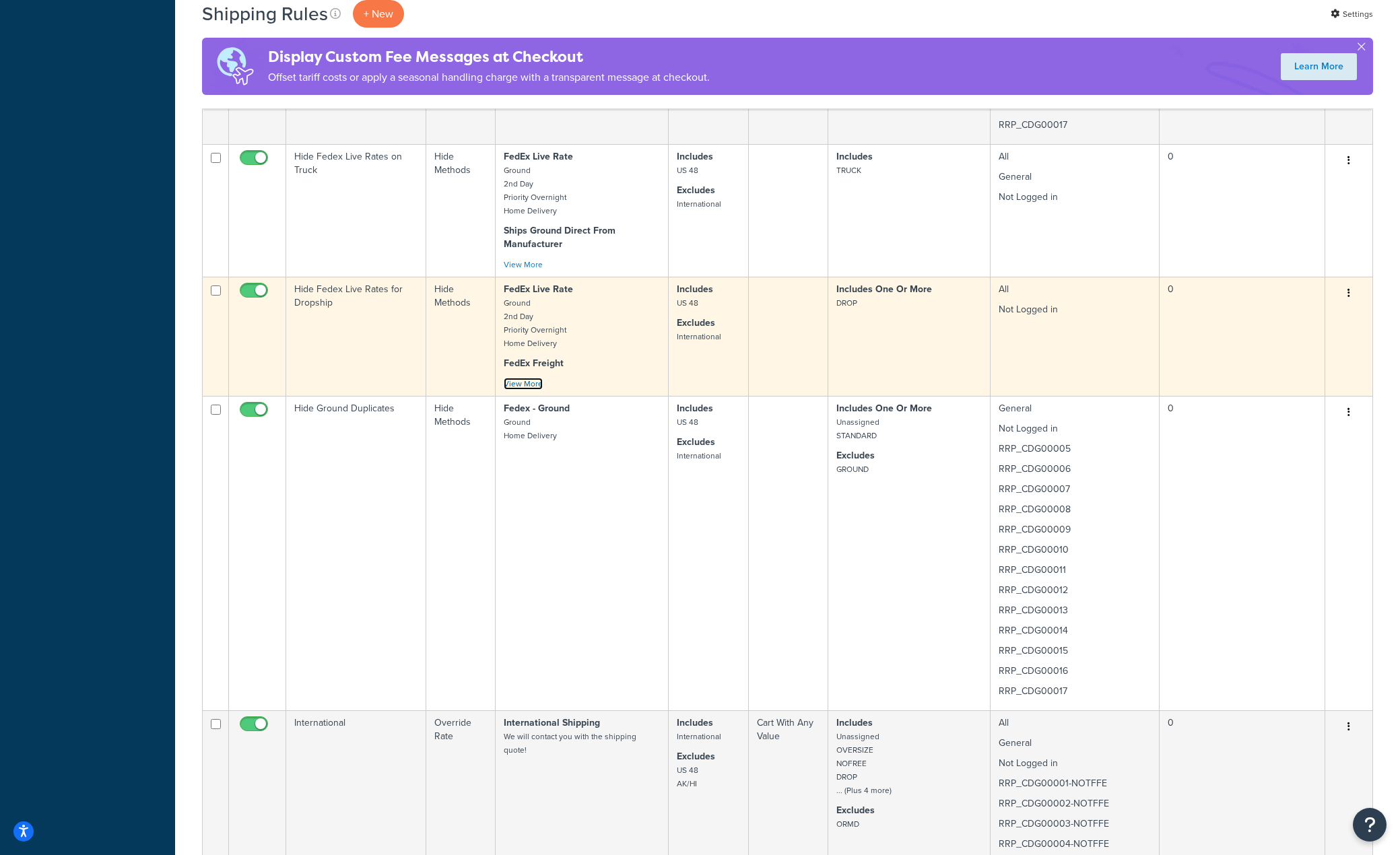
click at [530, 386] on link "View More" at bounding box center [523, 384] width 39 height 12
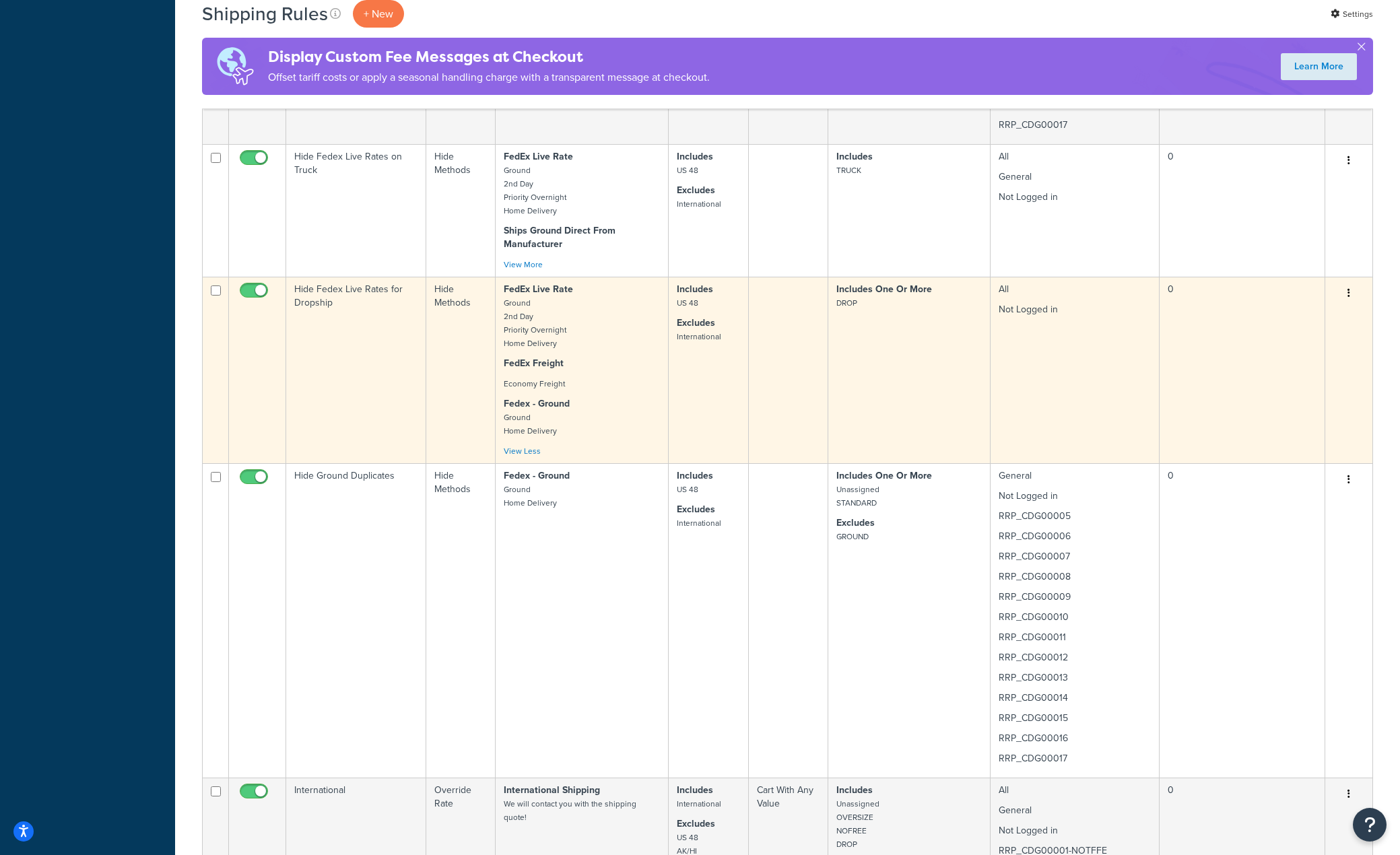
click at [244, 291] on input "checkbox" at bounding box center [256, 294] width 37 height 17
checkbox input "true"
click at [911, 366] on td "Includes One Or More DROP" at bounding box center [909, 369] width 162 height 186
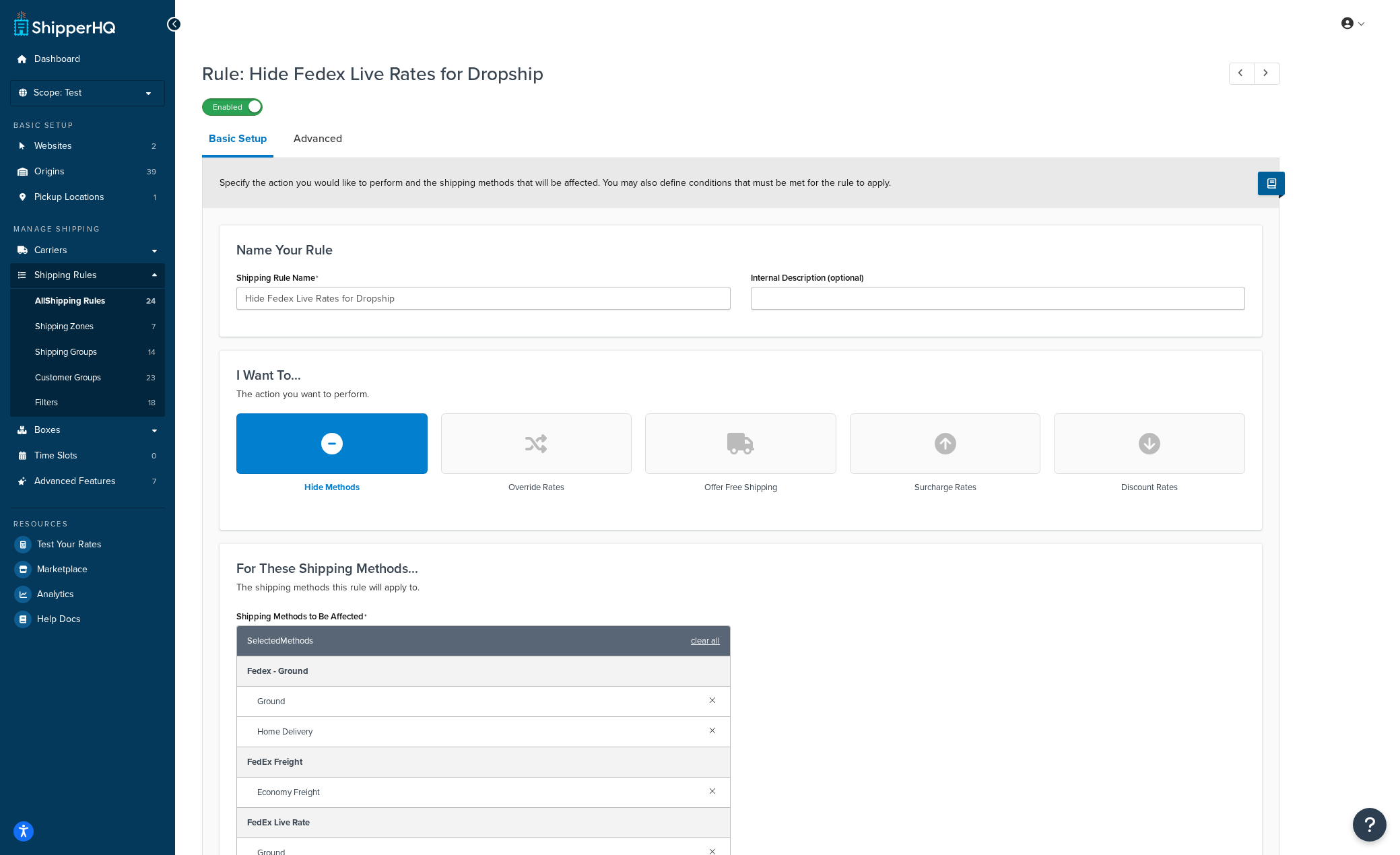
click at [227, 109] on label "Enabled" at bounding box center [232, 107] width 59 height 16
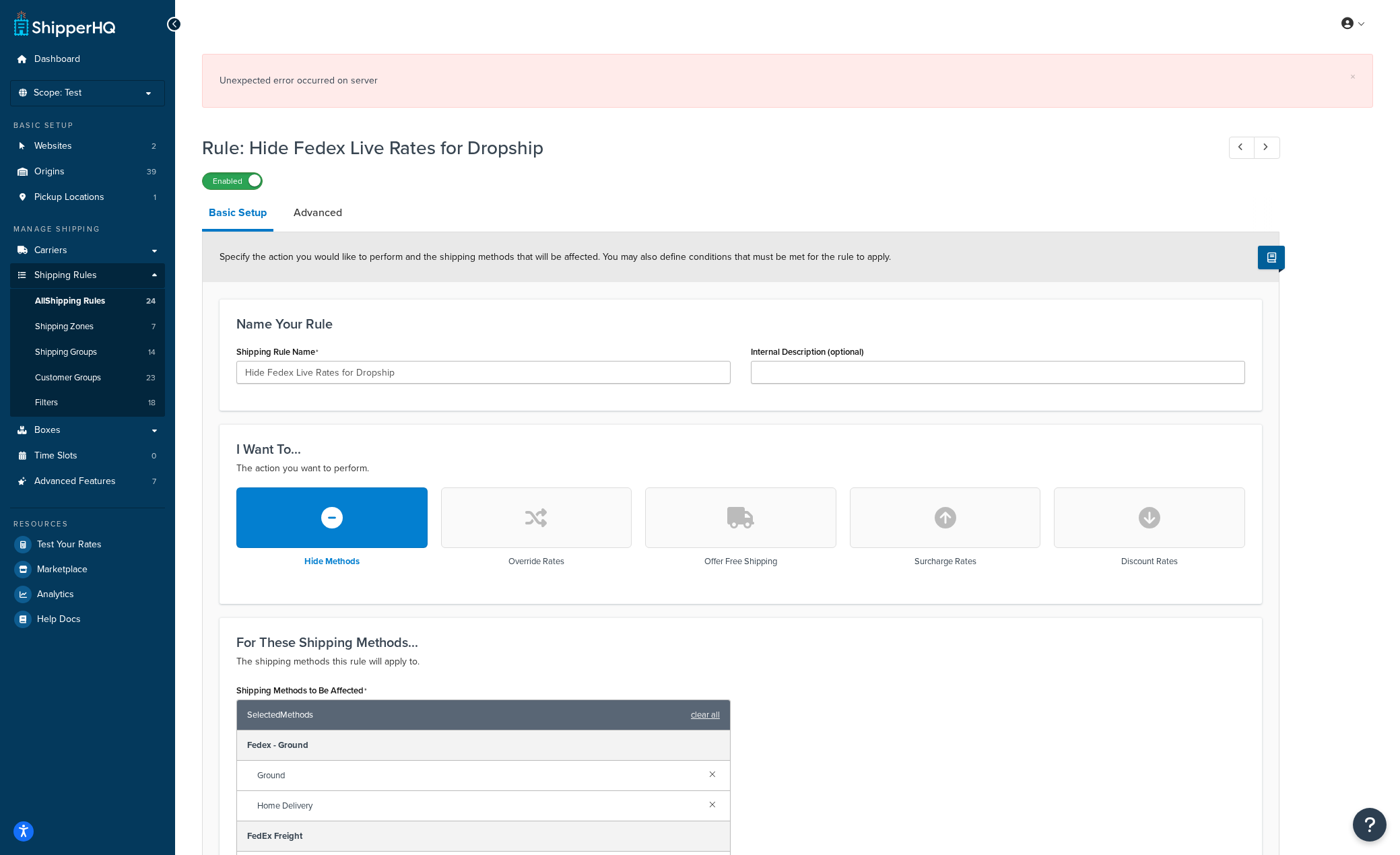
drag, startPoint x: 254, startPoint y: 182, endPoint x: 212, endPoint y: 179, distance: 42.1
click at [212, 179] on div "Enabled" at bounding box center [262, 181] width 119 height 16
click at [469, 172] on div "Enabled" at bounding box center [741, 180] width 1077 height 19
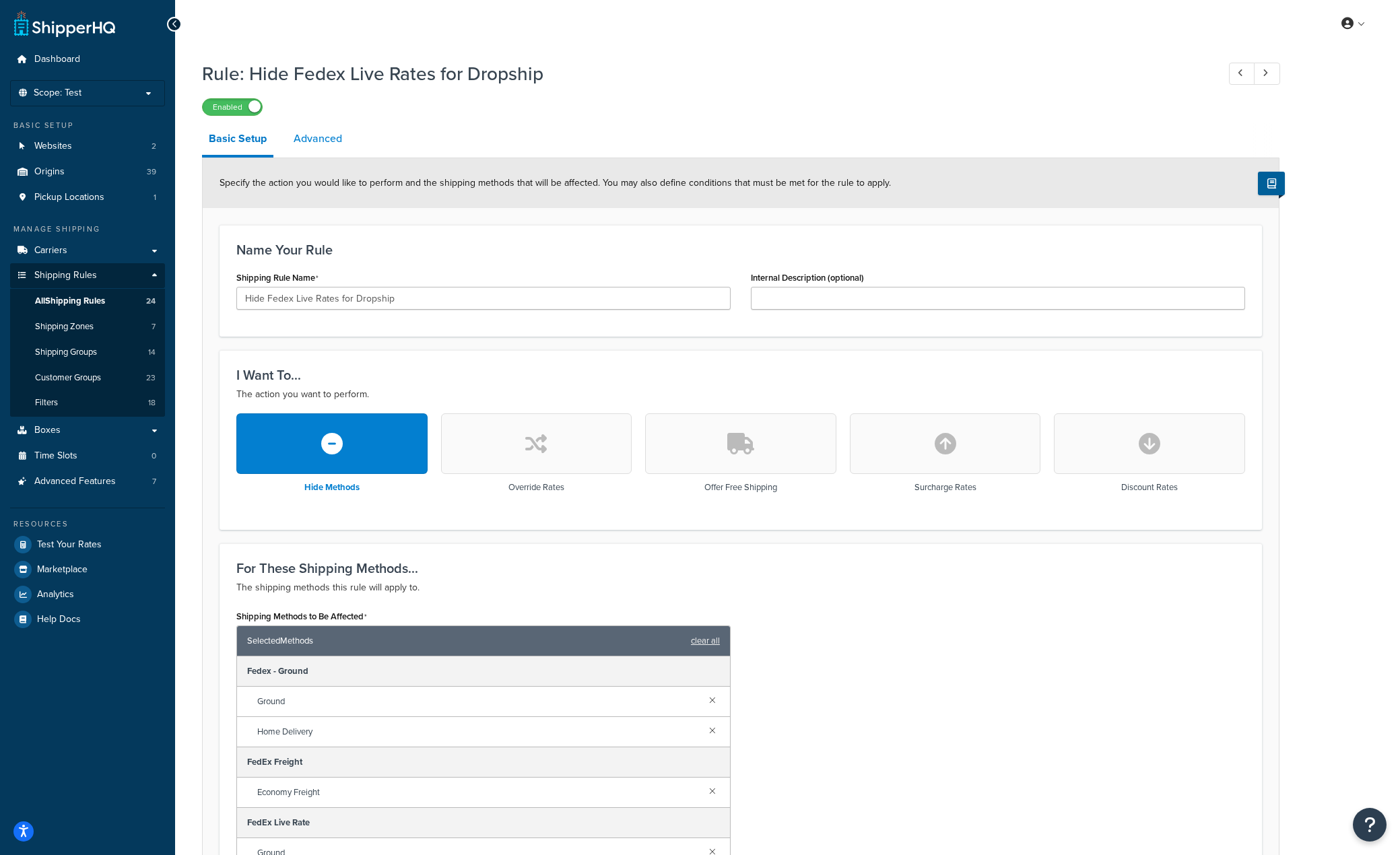
click at [328, 140] on link "Advanced" at bounding box center [318, 139] width 62 height 32
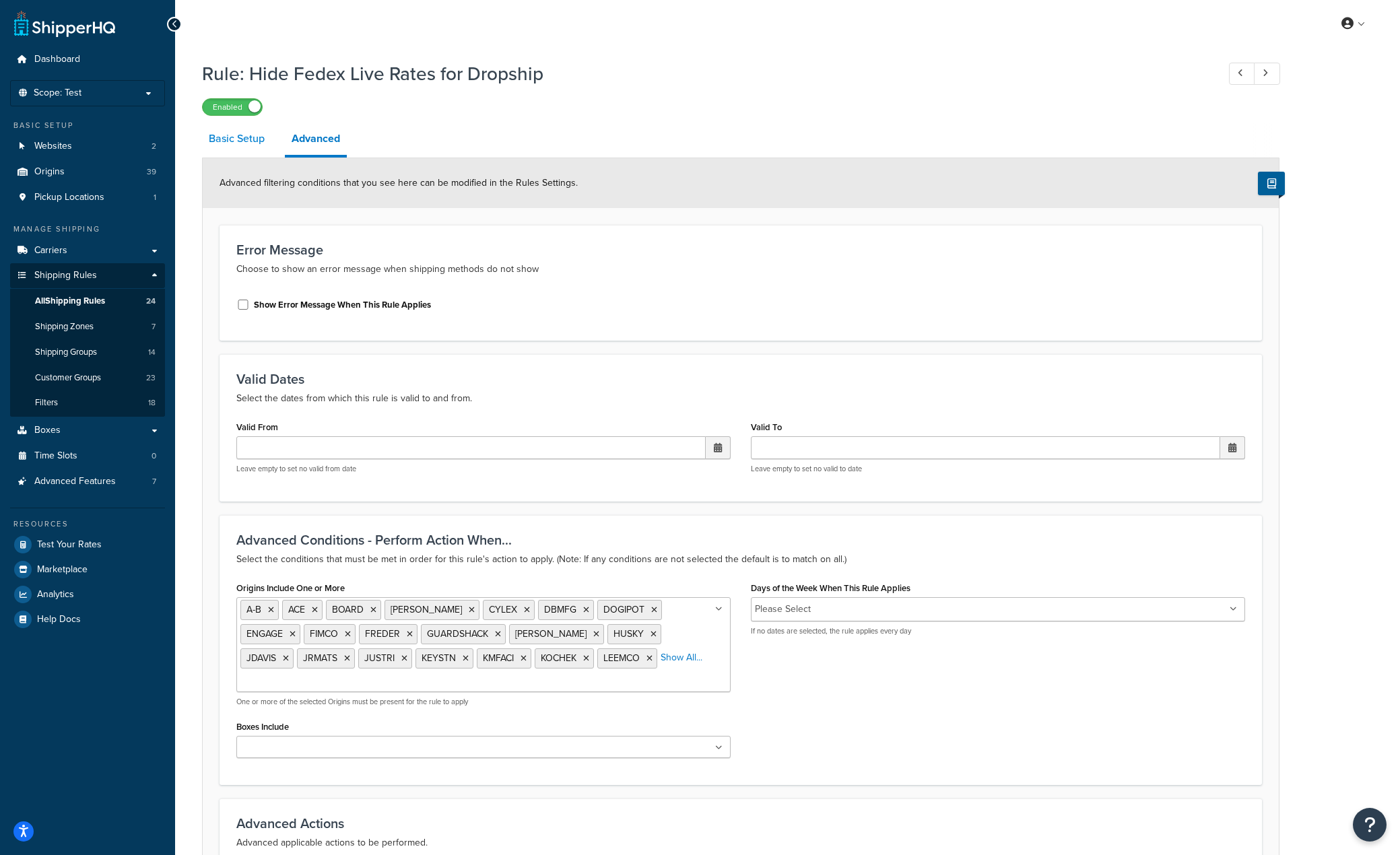
click at [237, 136] on link "Basic Setup" at bounding box center [236, 139] width 69 height 32
